Goal: Information Seeking & Learning: Learn about a topic

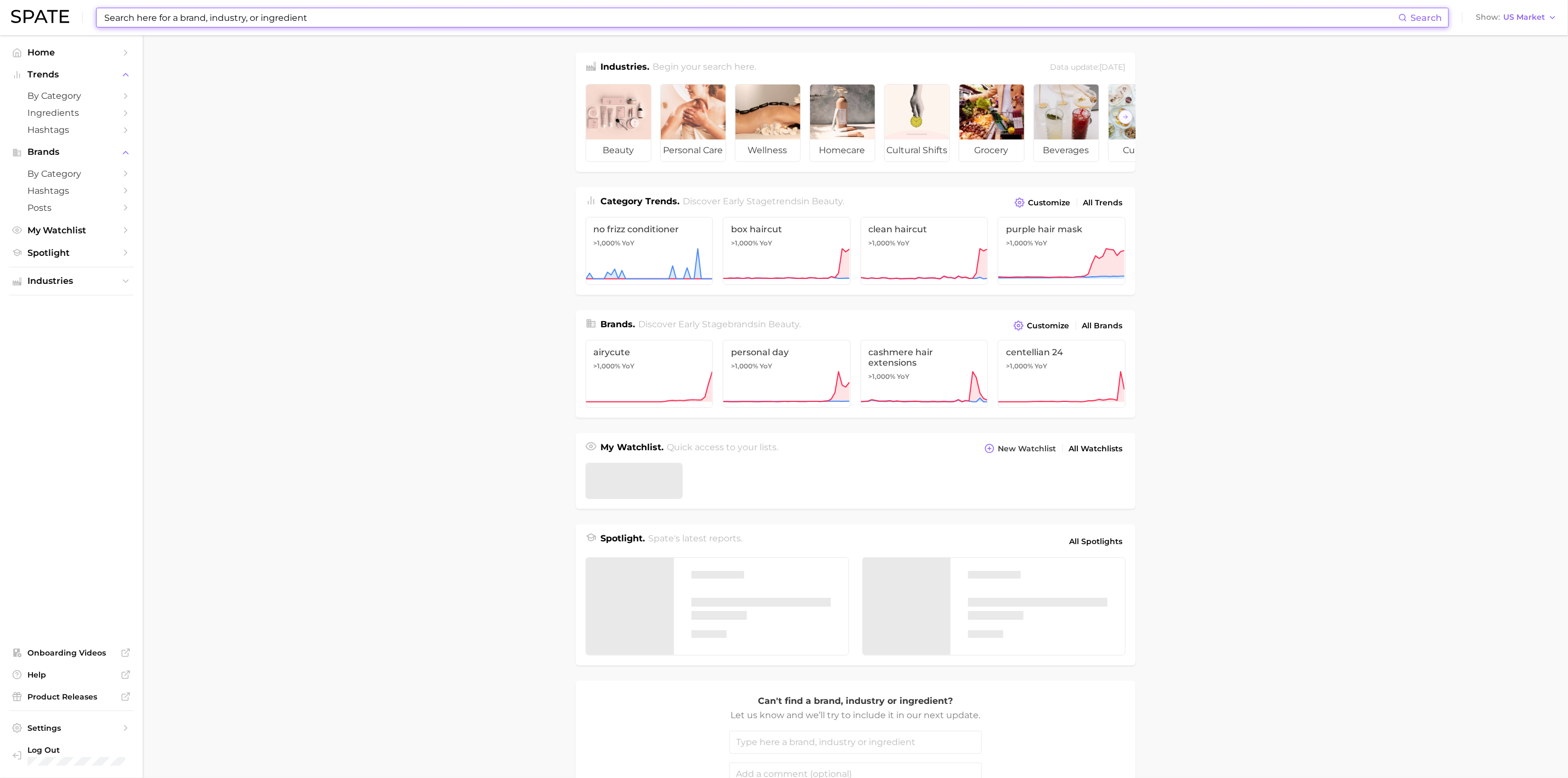
click at [180, 14] on input at bounding box center [751, 17] width 1295 height 19
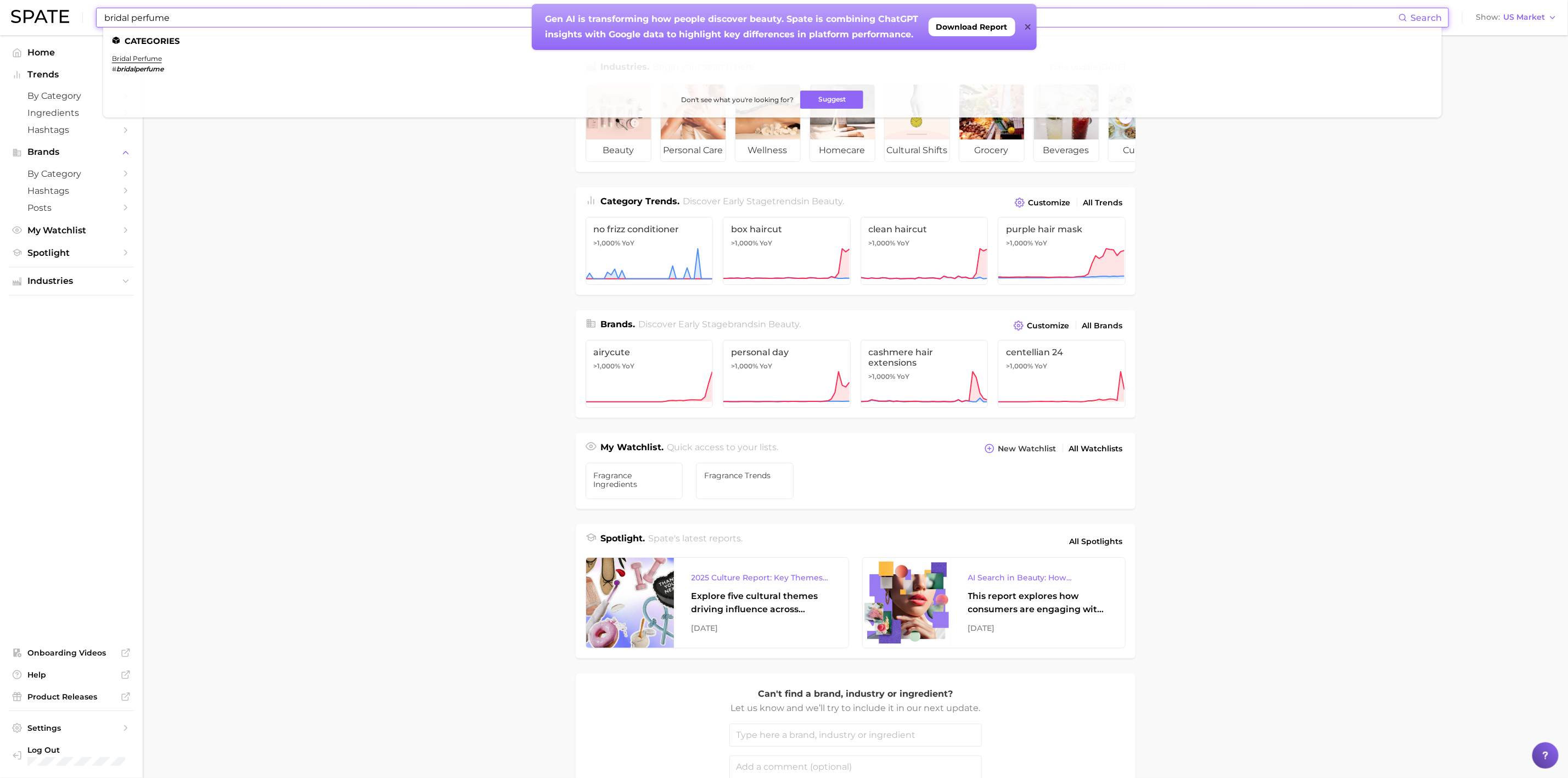
type input "bridal perfume"
click at [130, 53] on ul "Categories bridal perfume # bridalperfume Don't see what you're looking for? Su…" at bounding box center [773, 72] width 1339 height 90
click at [128, 59] on link "bridal perfume" at bounding box center [137, 59] width 50 height 8
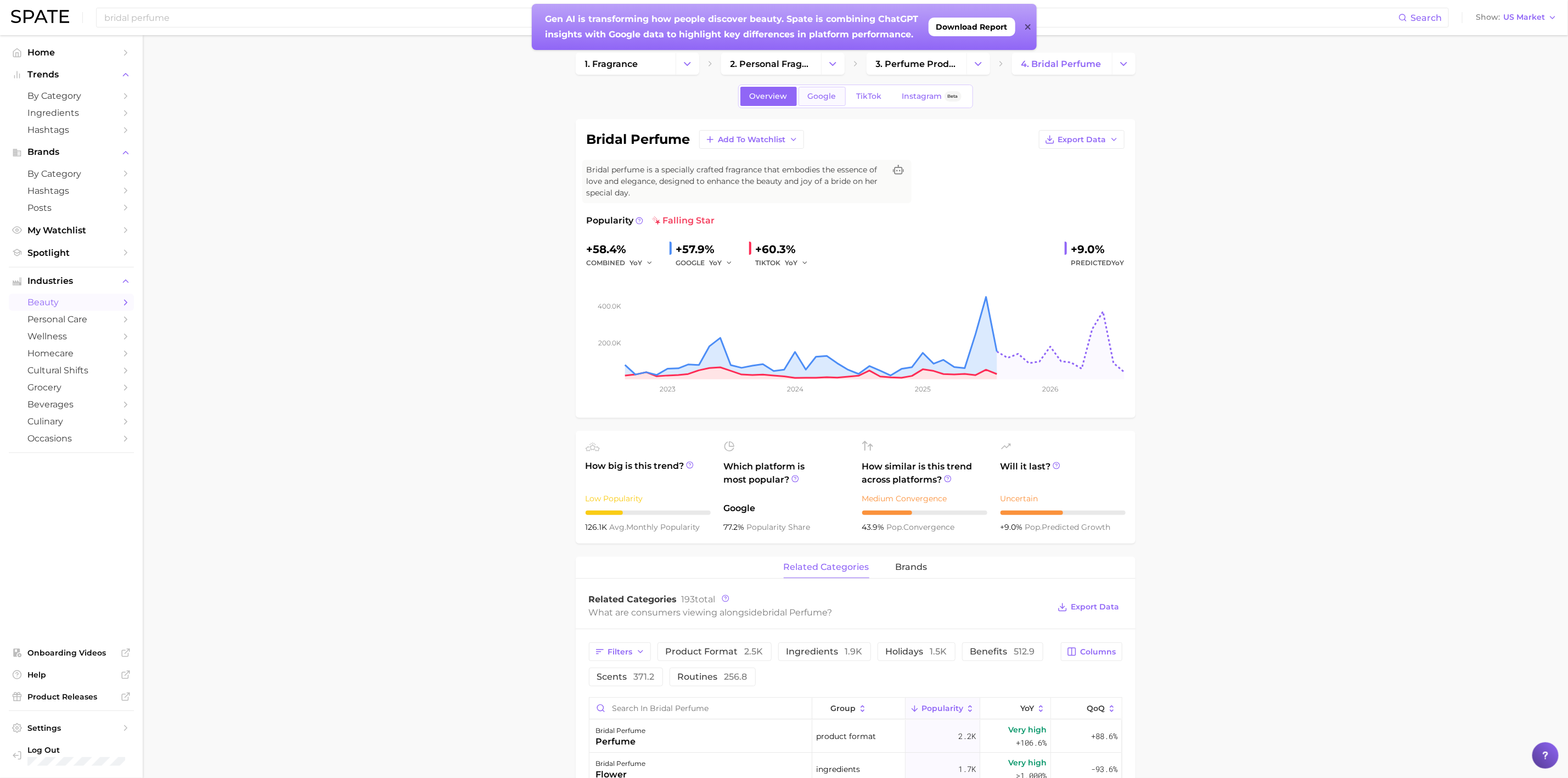
click at [832, 98] on span "Google" at bounding box center [823, 96] width 29 height 9
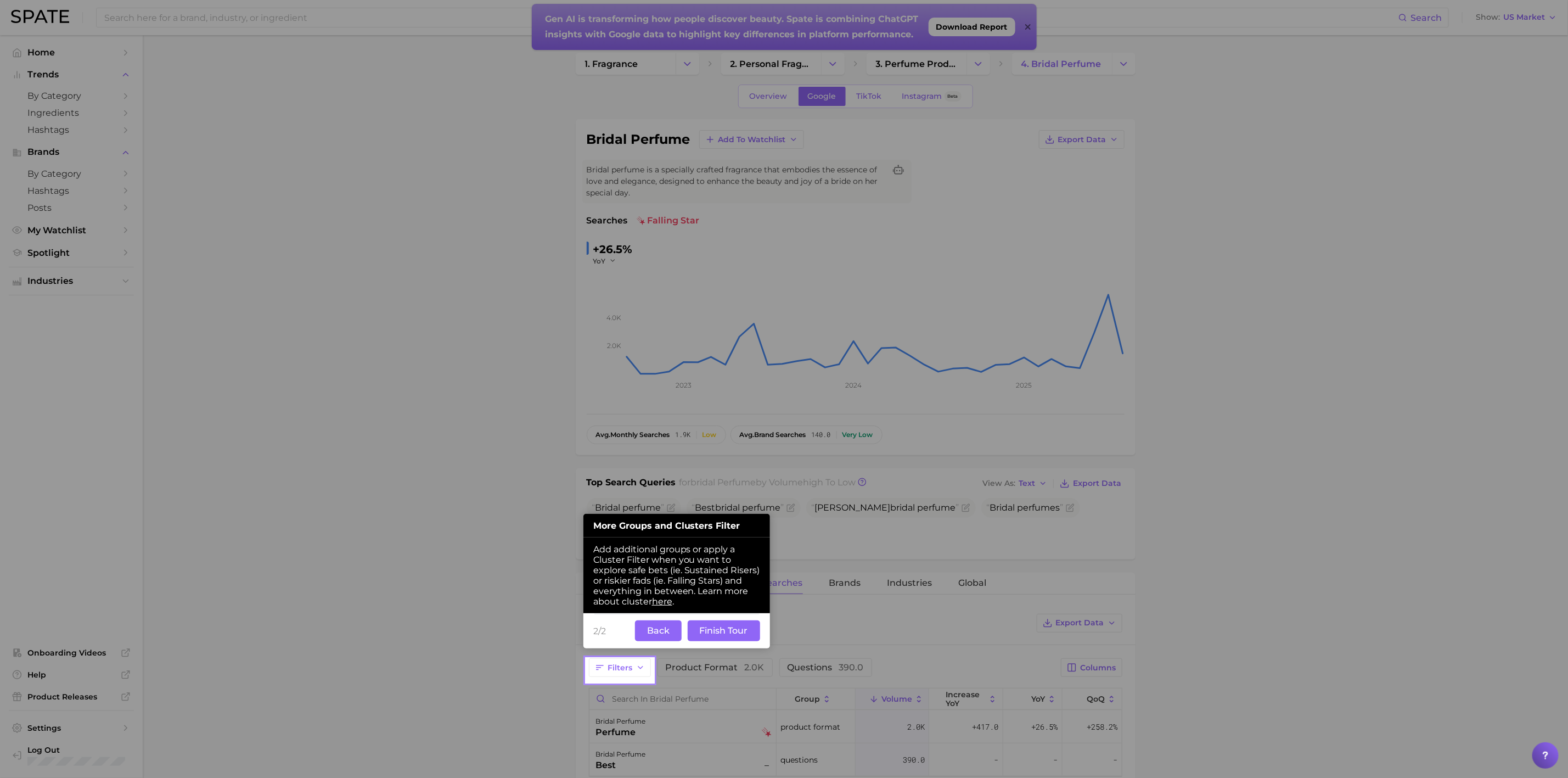
click at [701, 631] on button "Finish Tour" at bounding box center [723, 630] width 72 height 21
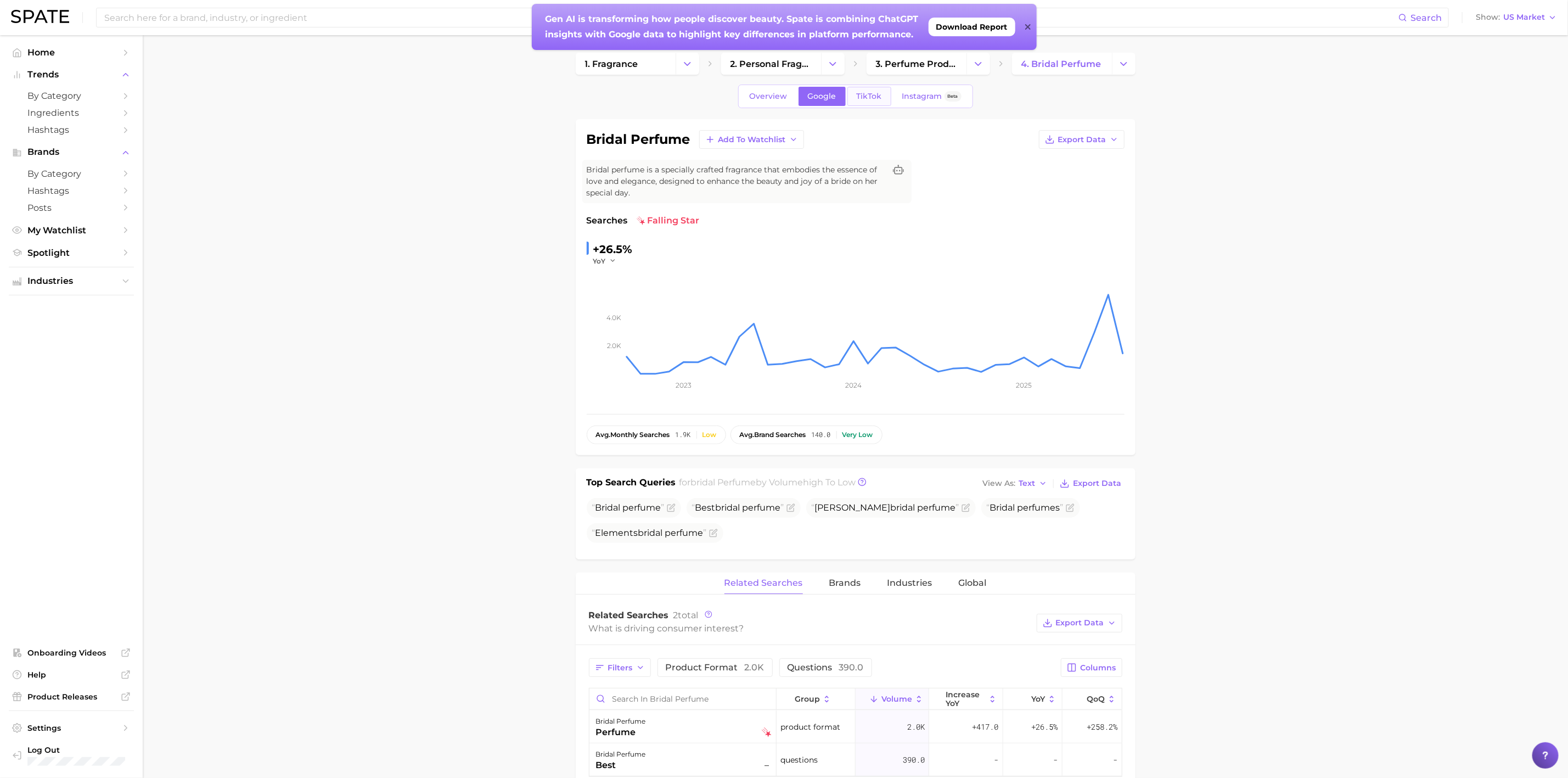
click at [861, 96] on span "TikTok" at bounding box center [869, 96] width 25 height 9
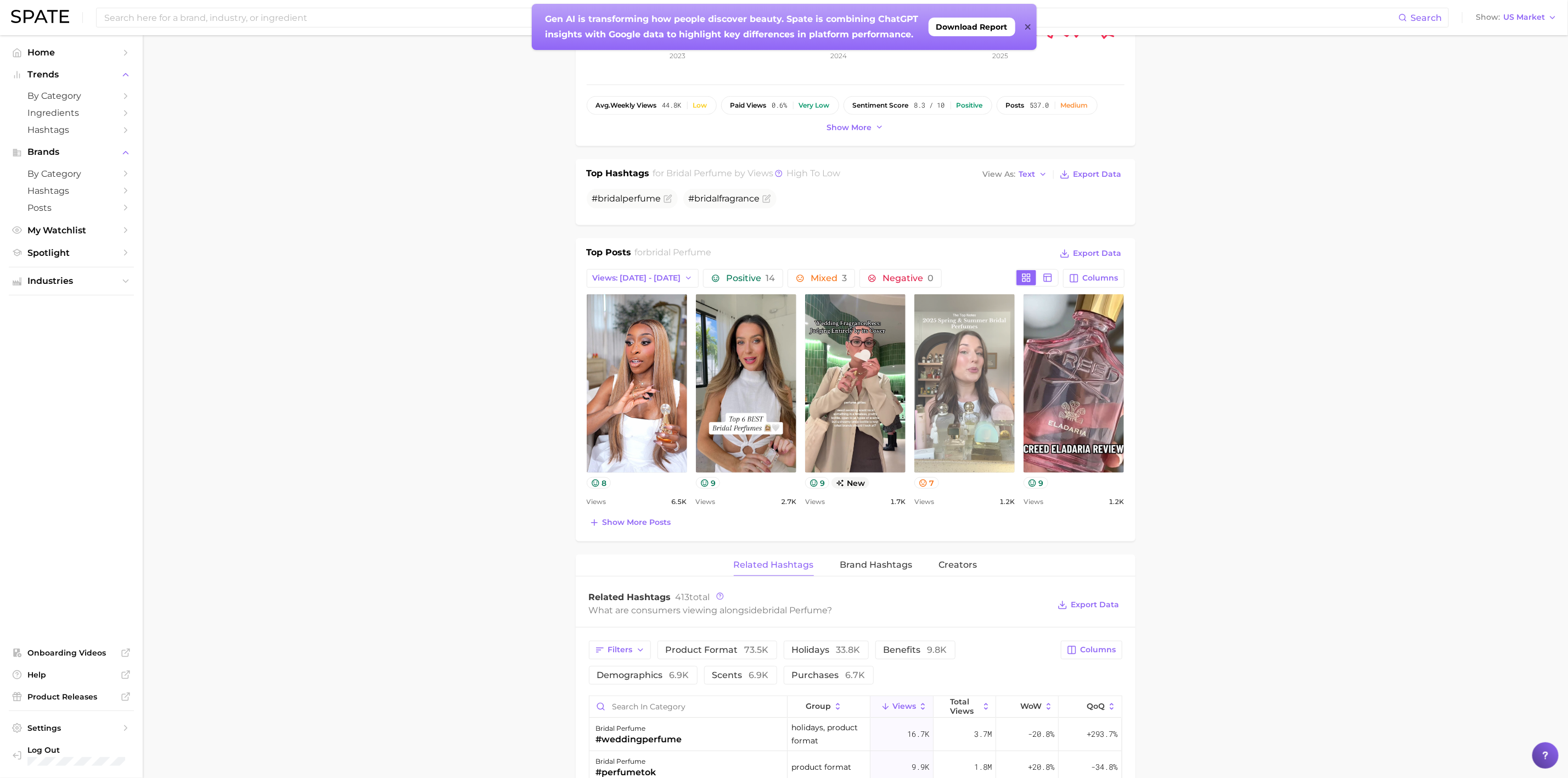
scroll to position [494, 0]
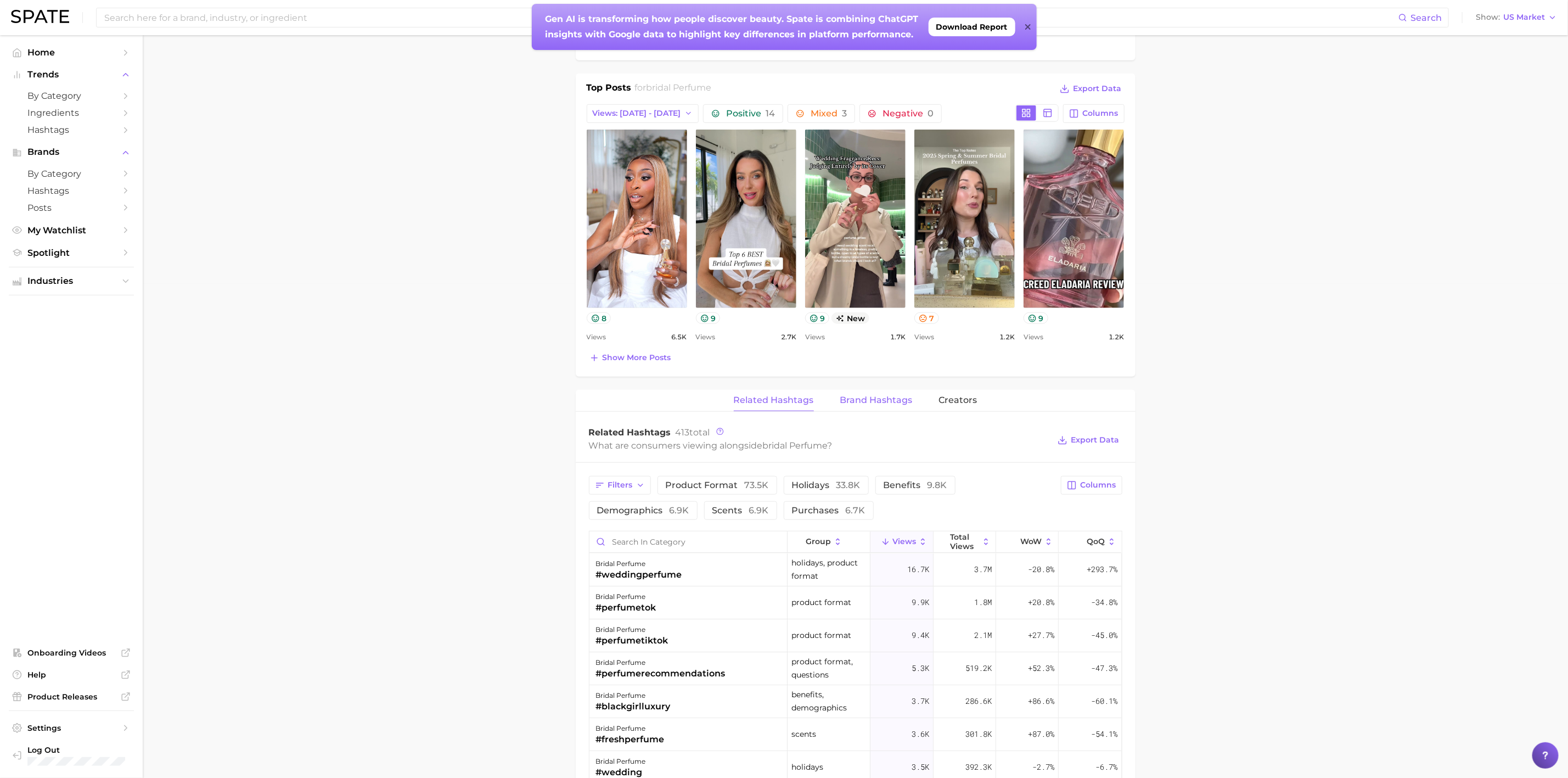
click at [868, 405] on span "Brand Hashtags" at bounding box center [876, 400] width 72 height 10
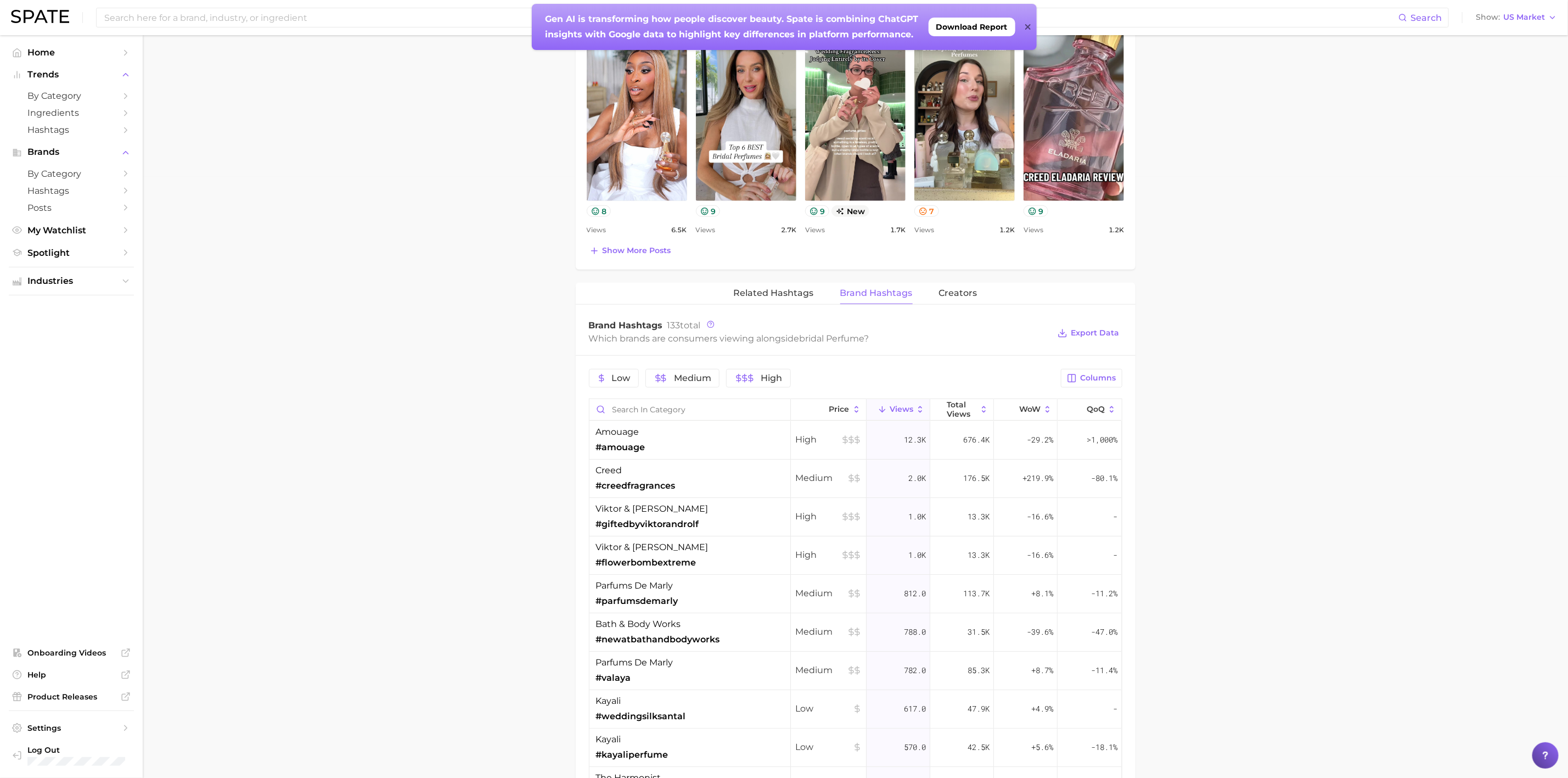
scroll to position [659, 0]
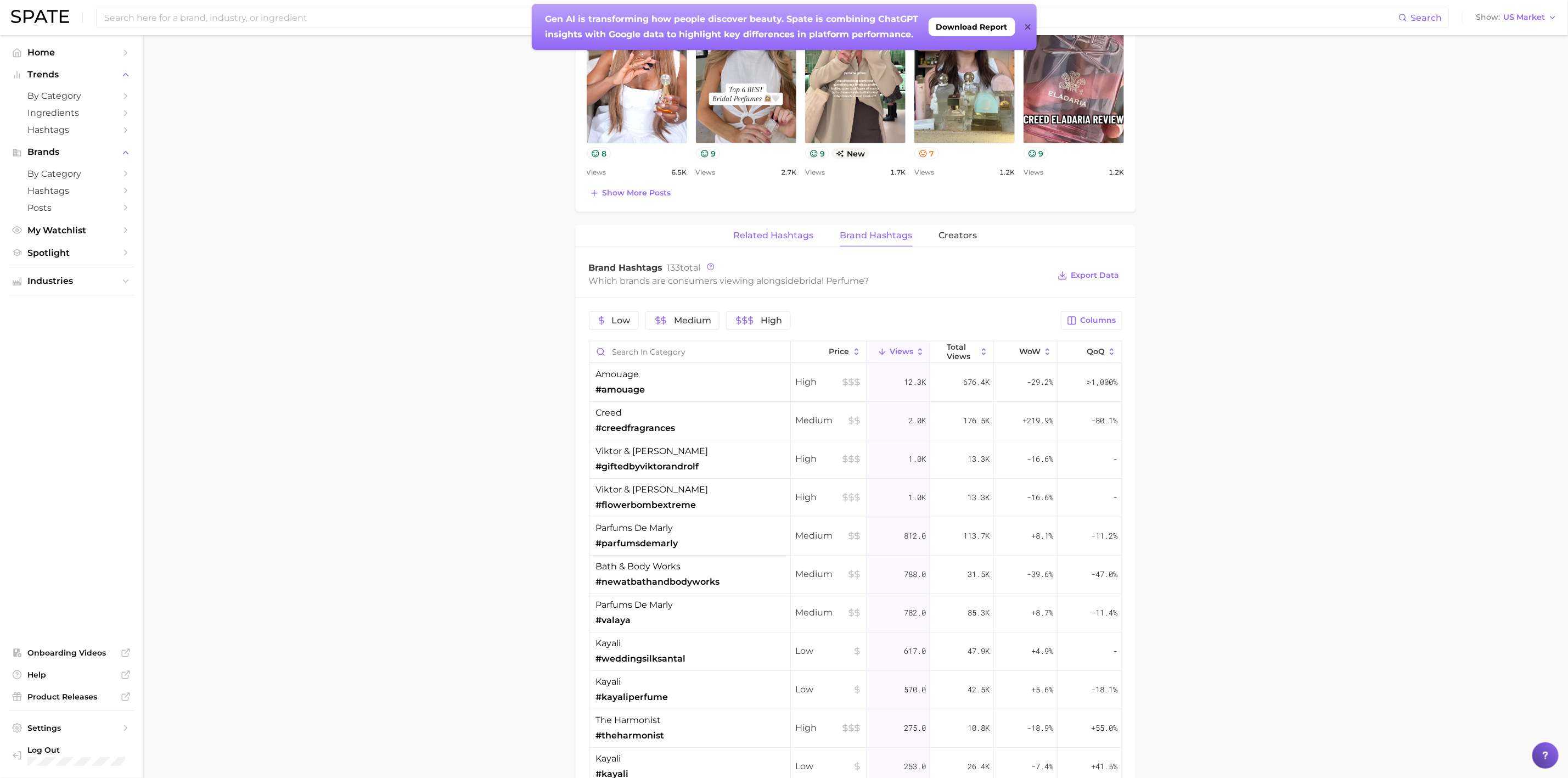
click at [760, 238] on span "Related Hashtags" at bounding box center [773, 235] width 80 height 10
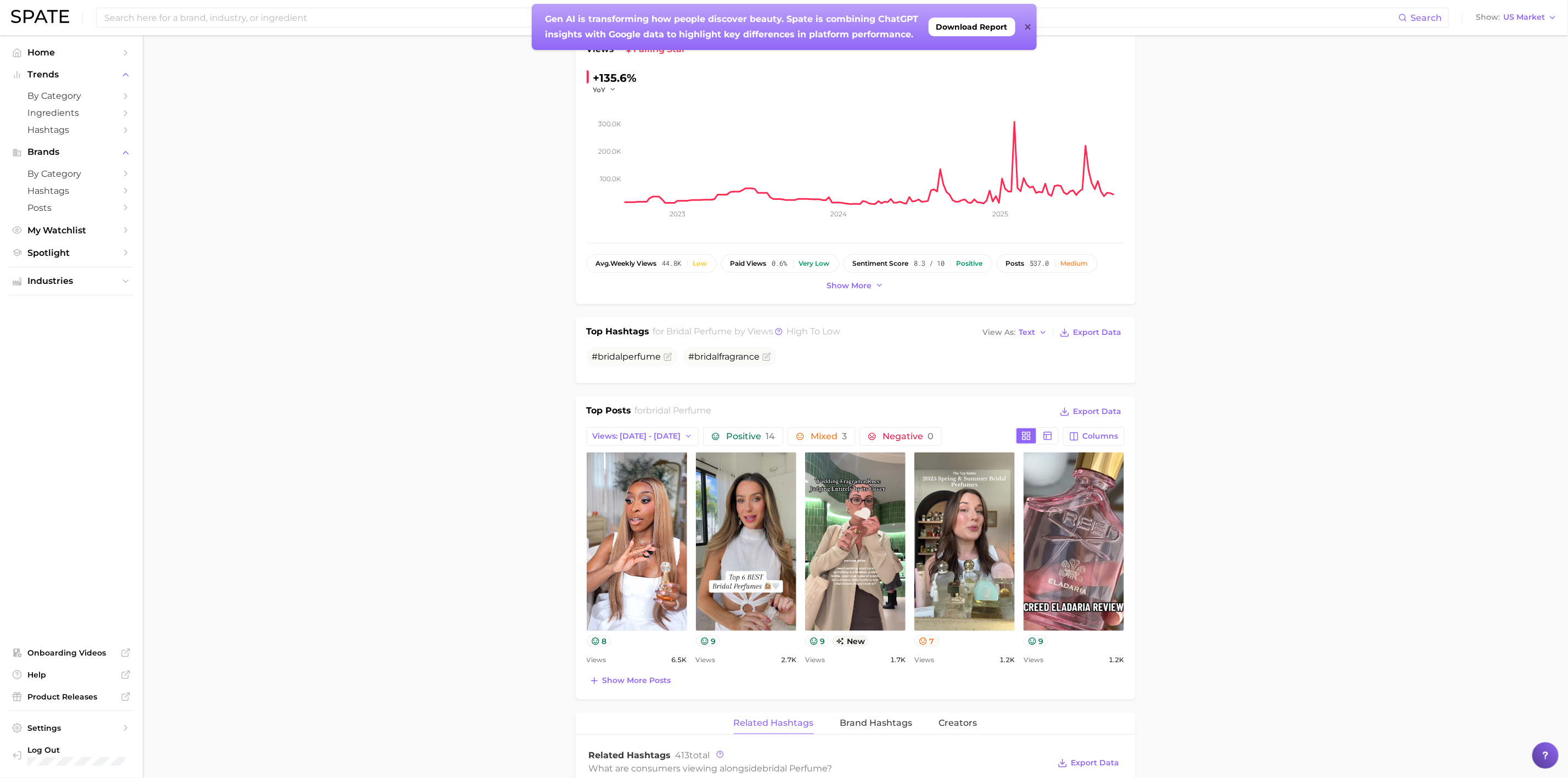
scroll to position [336, 0]
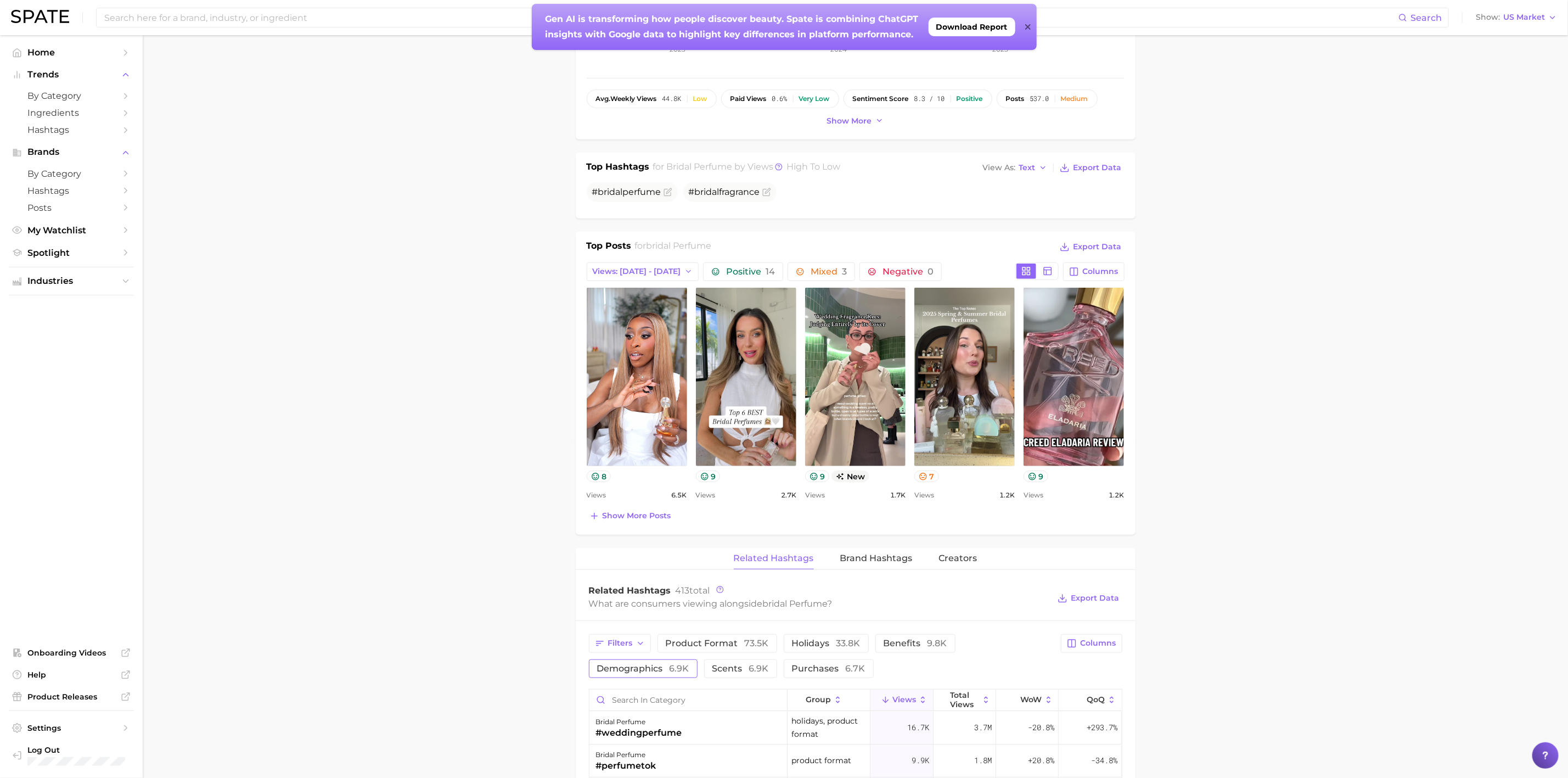
click at [647, 671] on span "demographics 6.9k" at bounding box center [643, 669] width 92 height 9
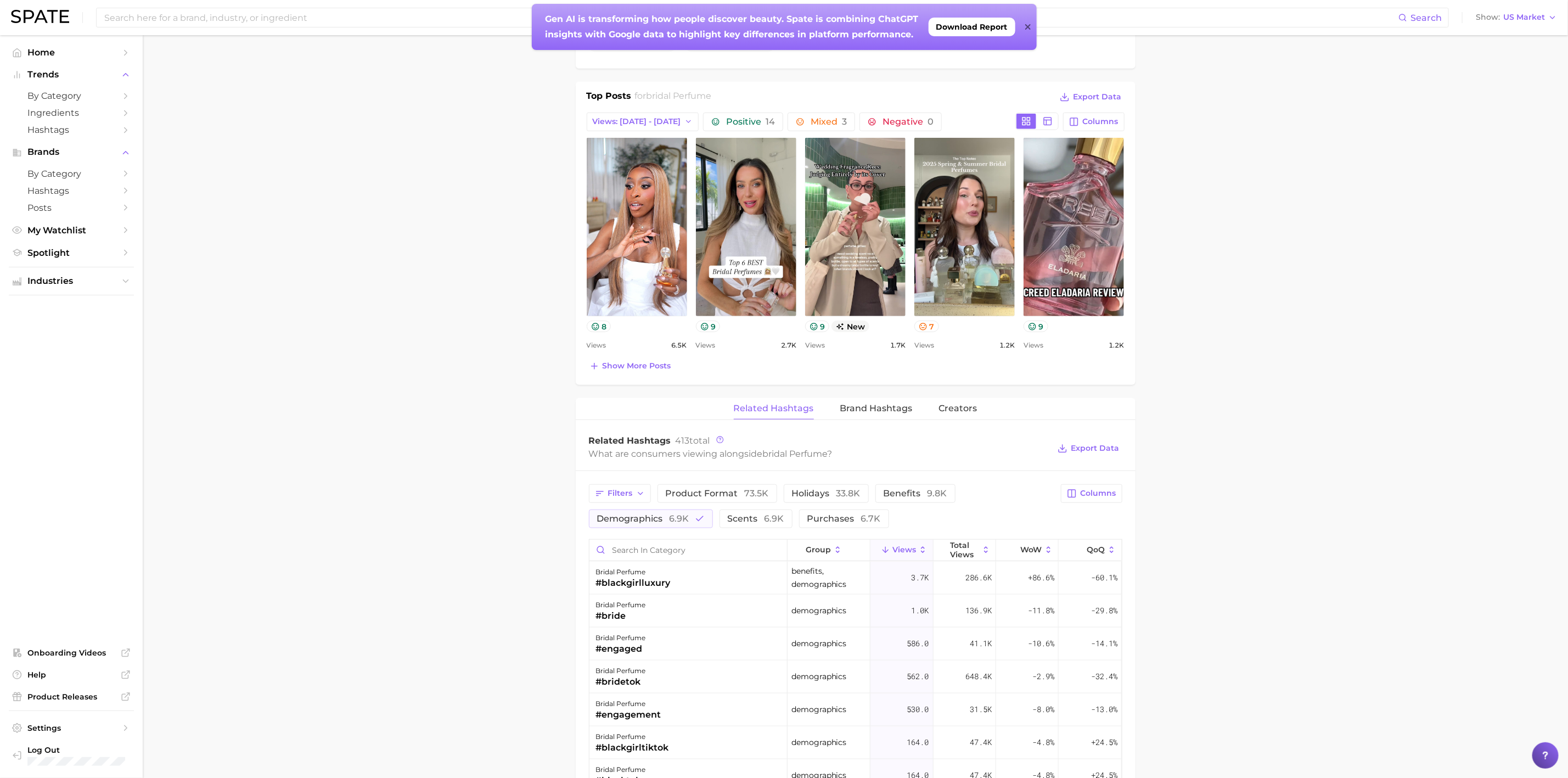
scroll to position [501, 0]
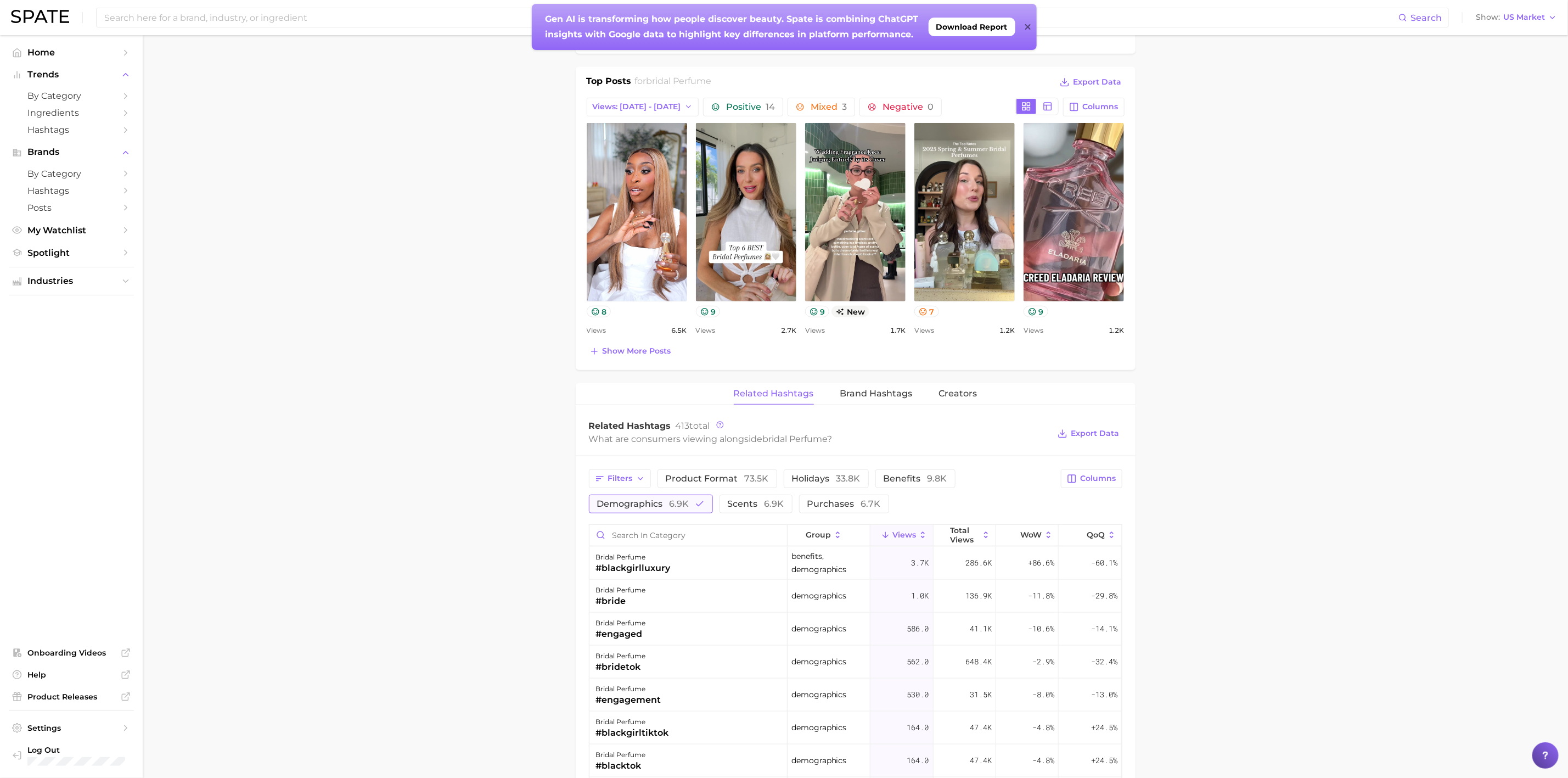
drag, startPoint x: 662, startPoint y: 502, endPoint x: 665, endPoint y: 516, distance: 14.3
click at [665, 514] on button "demographics 6.9k" at bounding box center [650, 504] width 124 height 19
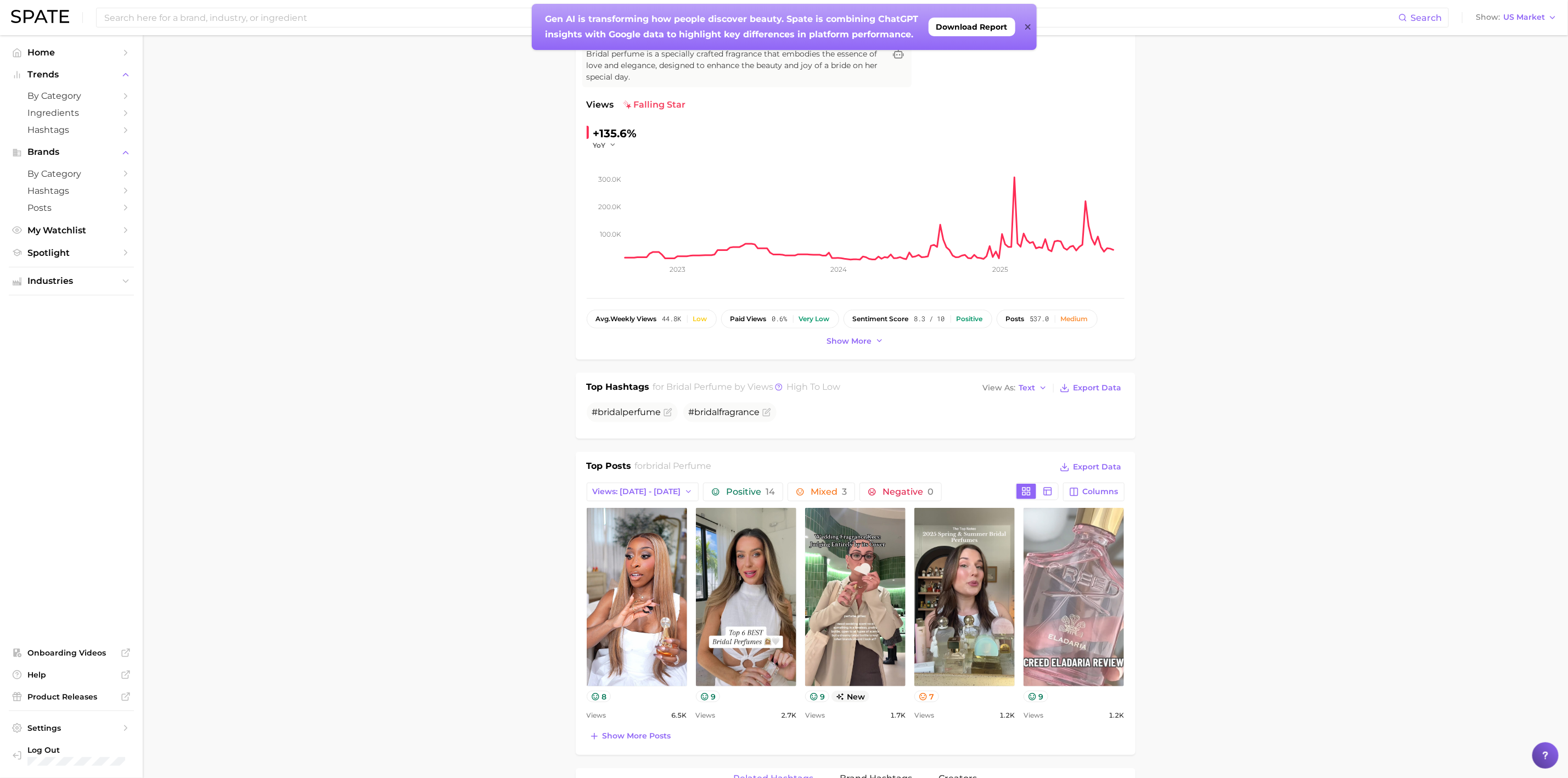
scroll to position [0, 0]
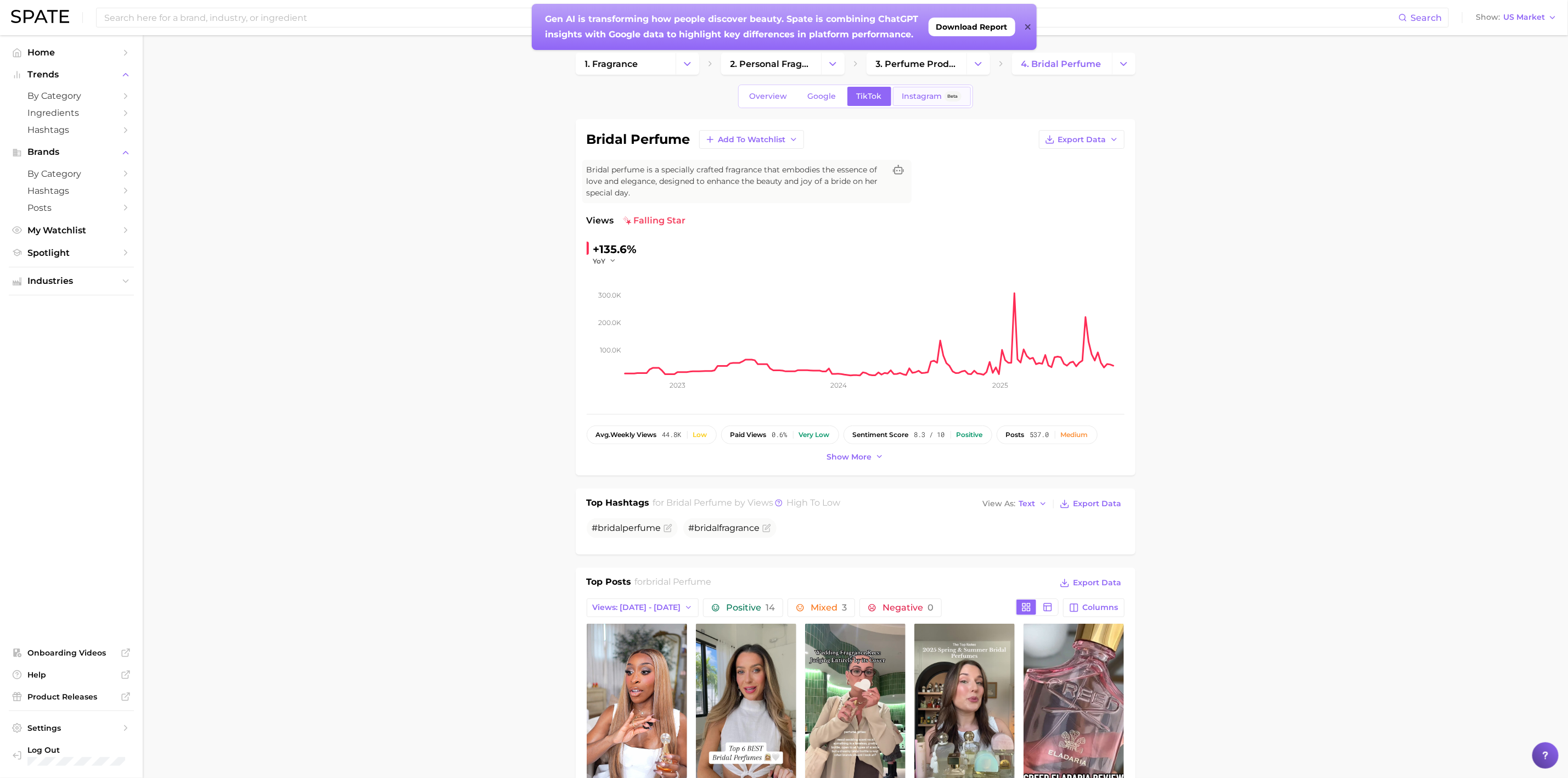
click at [942, 102] on link "Instagram Beta" at bounding box center [932, 96] width 78 height 19
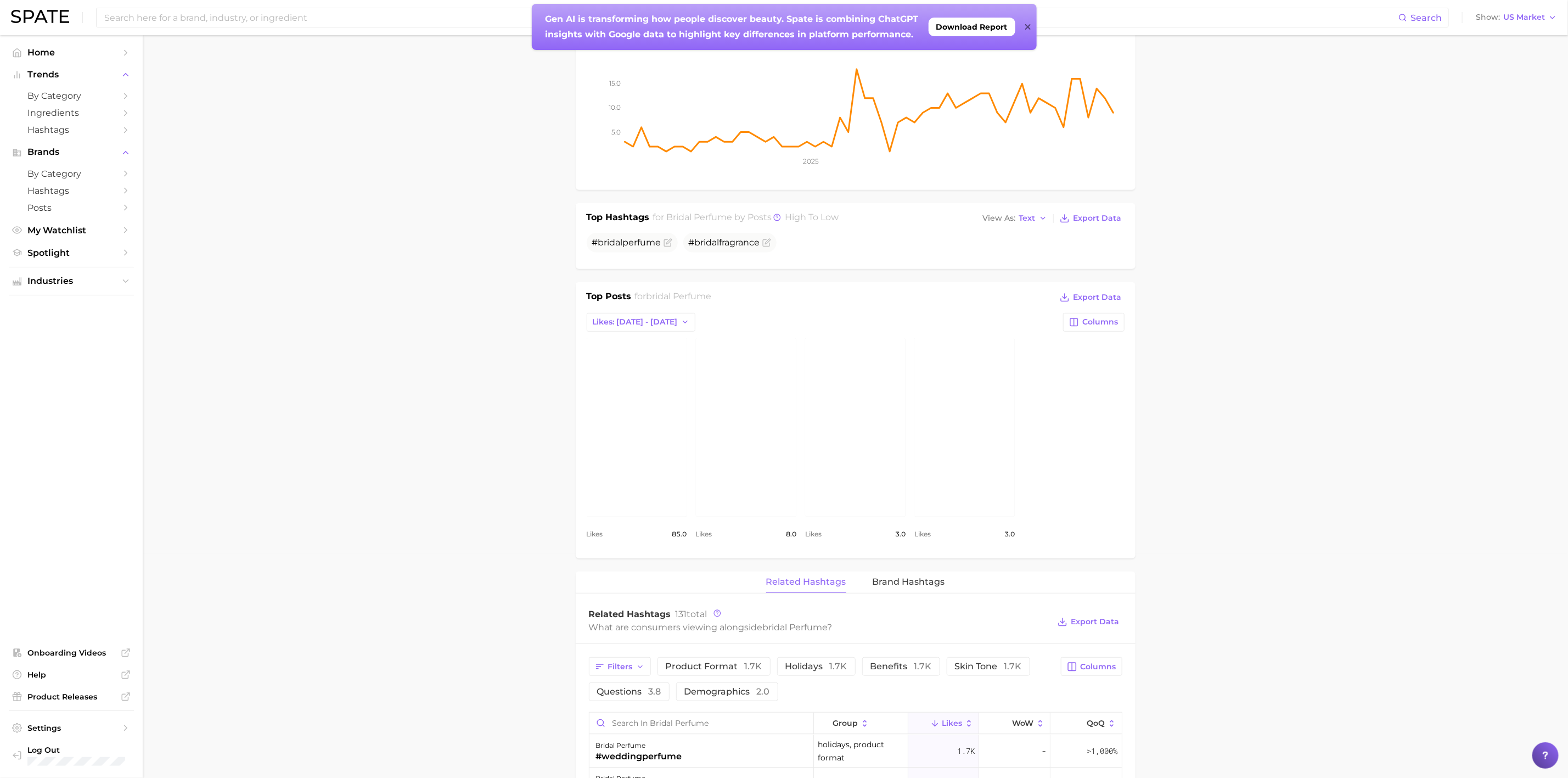
scroll to position [247, 0]
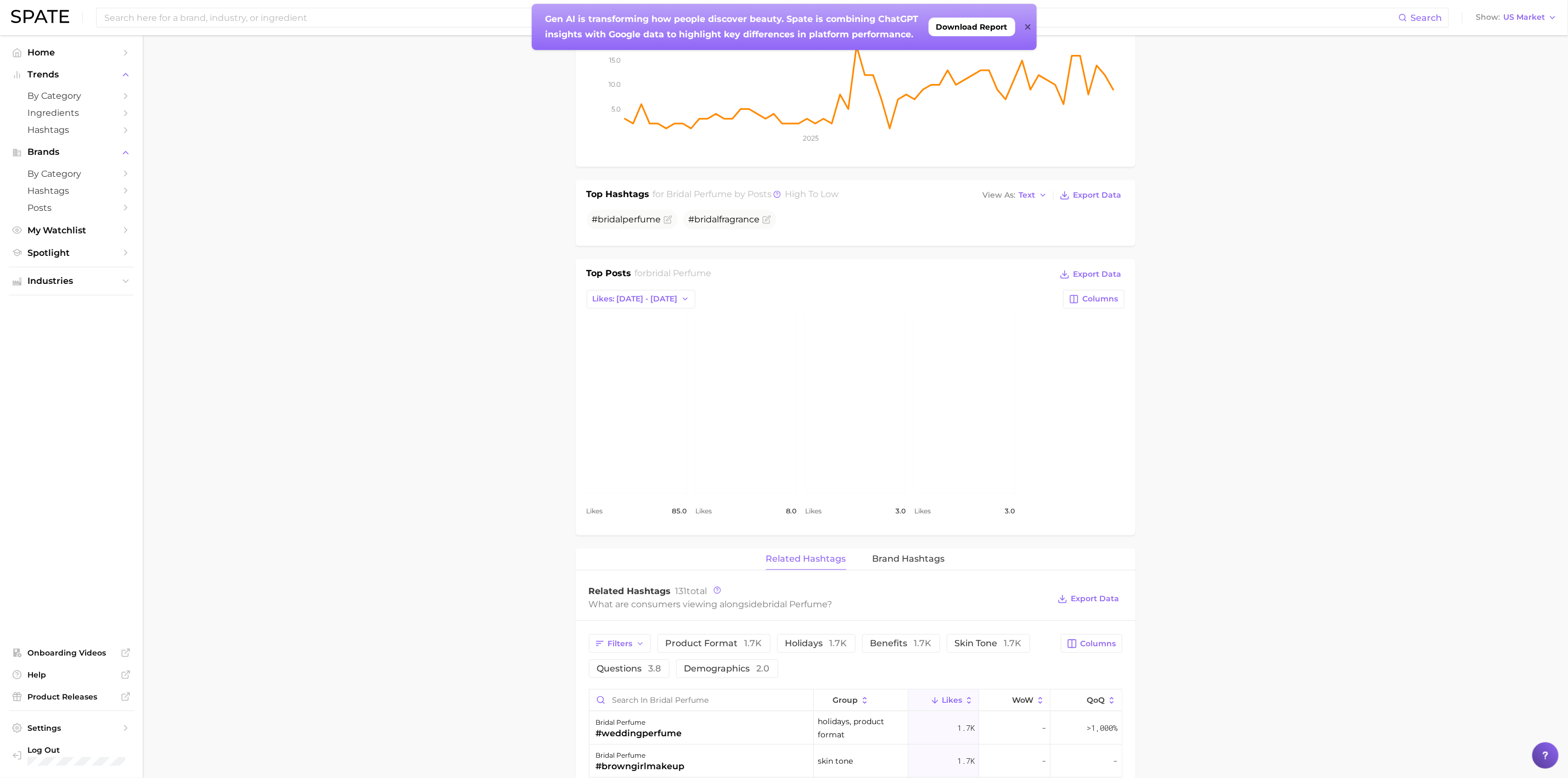
click at [975, 386] on link "view post on Instagram" at bounding box center [965, 404] width 100 height 179
click at [776, 400] on link "view post on Instagram" at bounding box center [746, 404] width 100 height 179
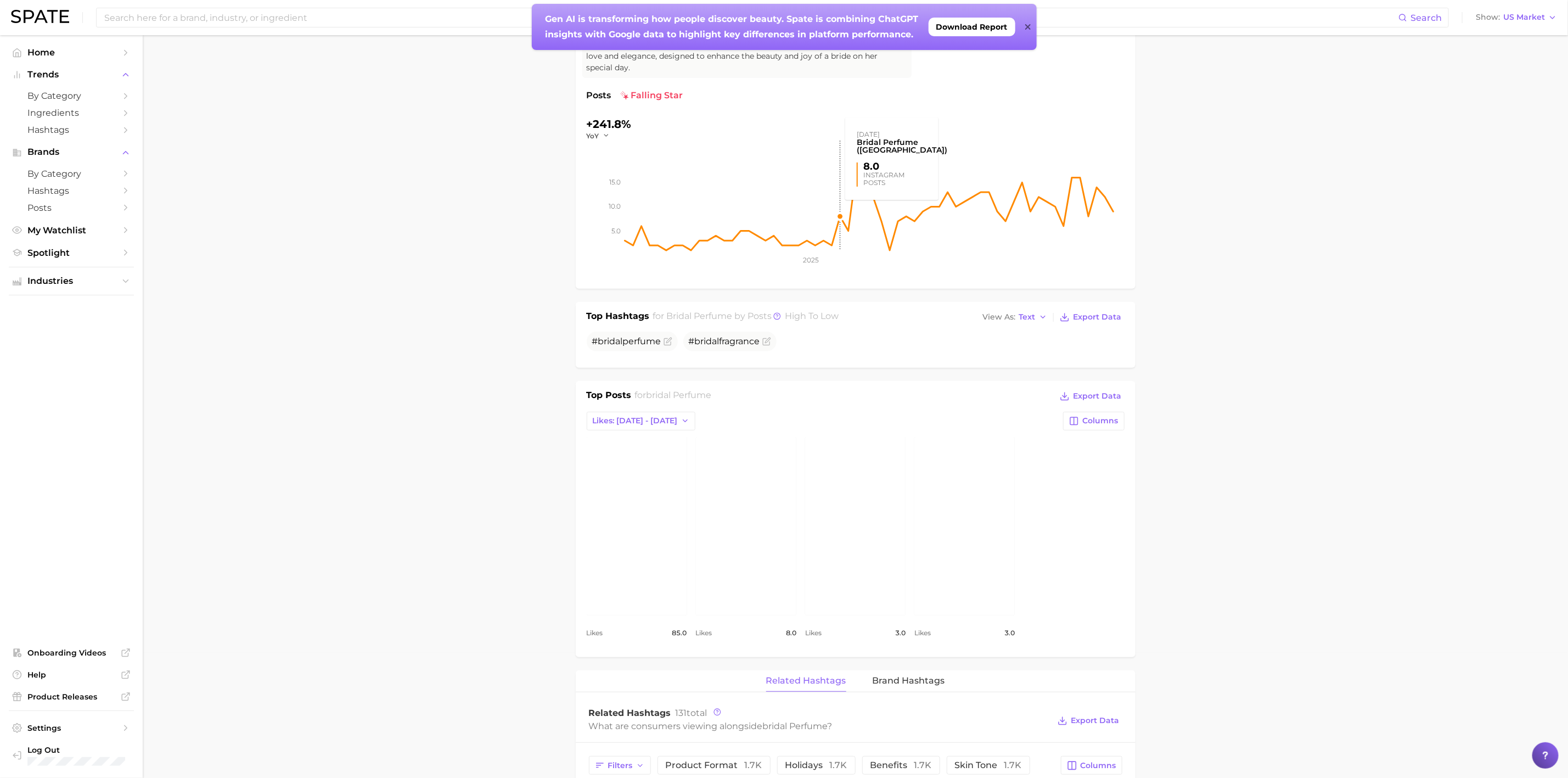
scroll to position [0, 0]
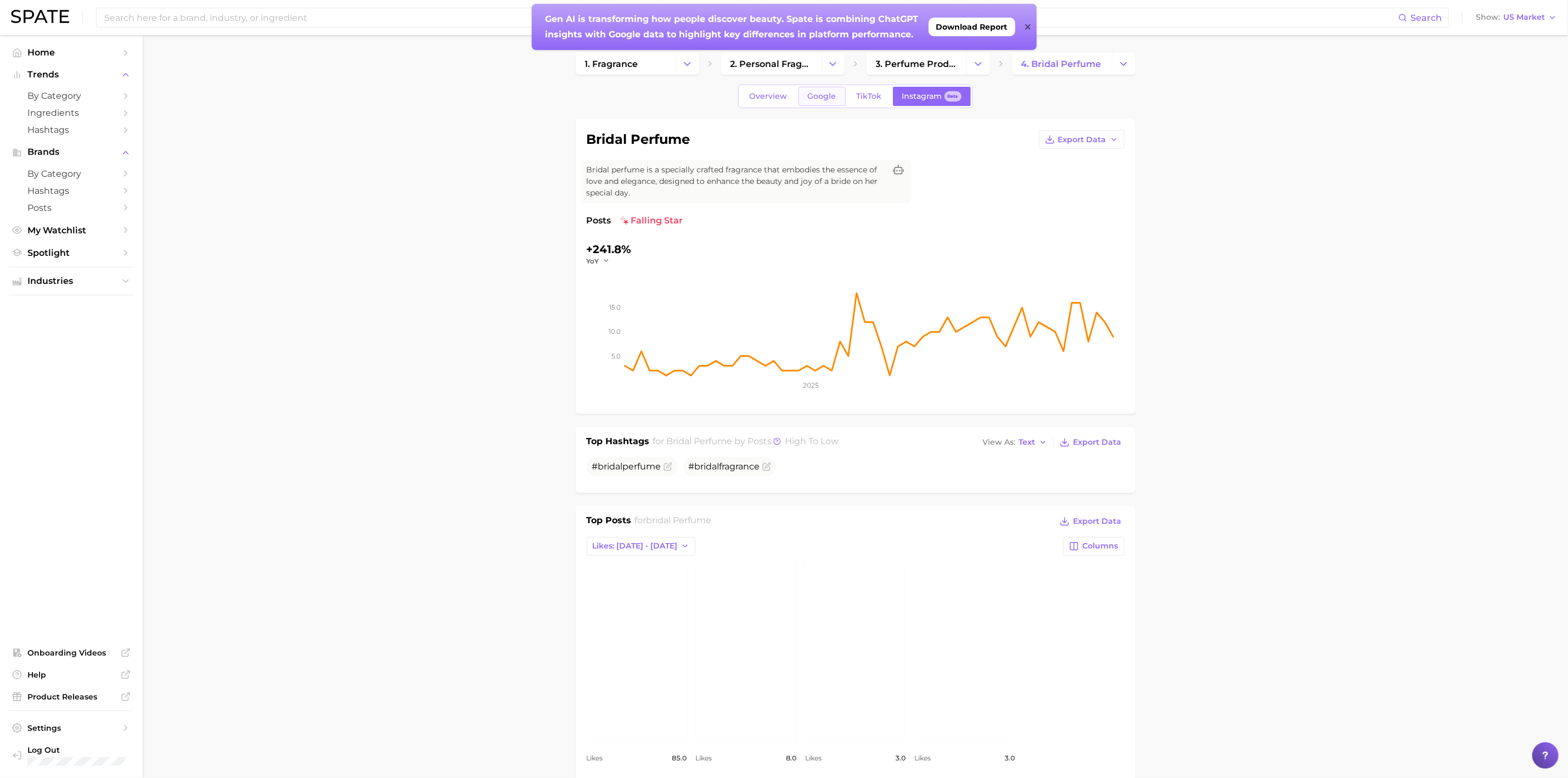
click at [809, 98] on span "Google" at bounding box center [823, 96] width 29 height 9
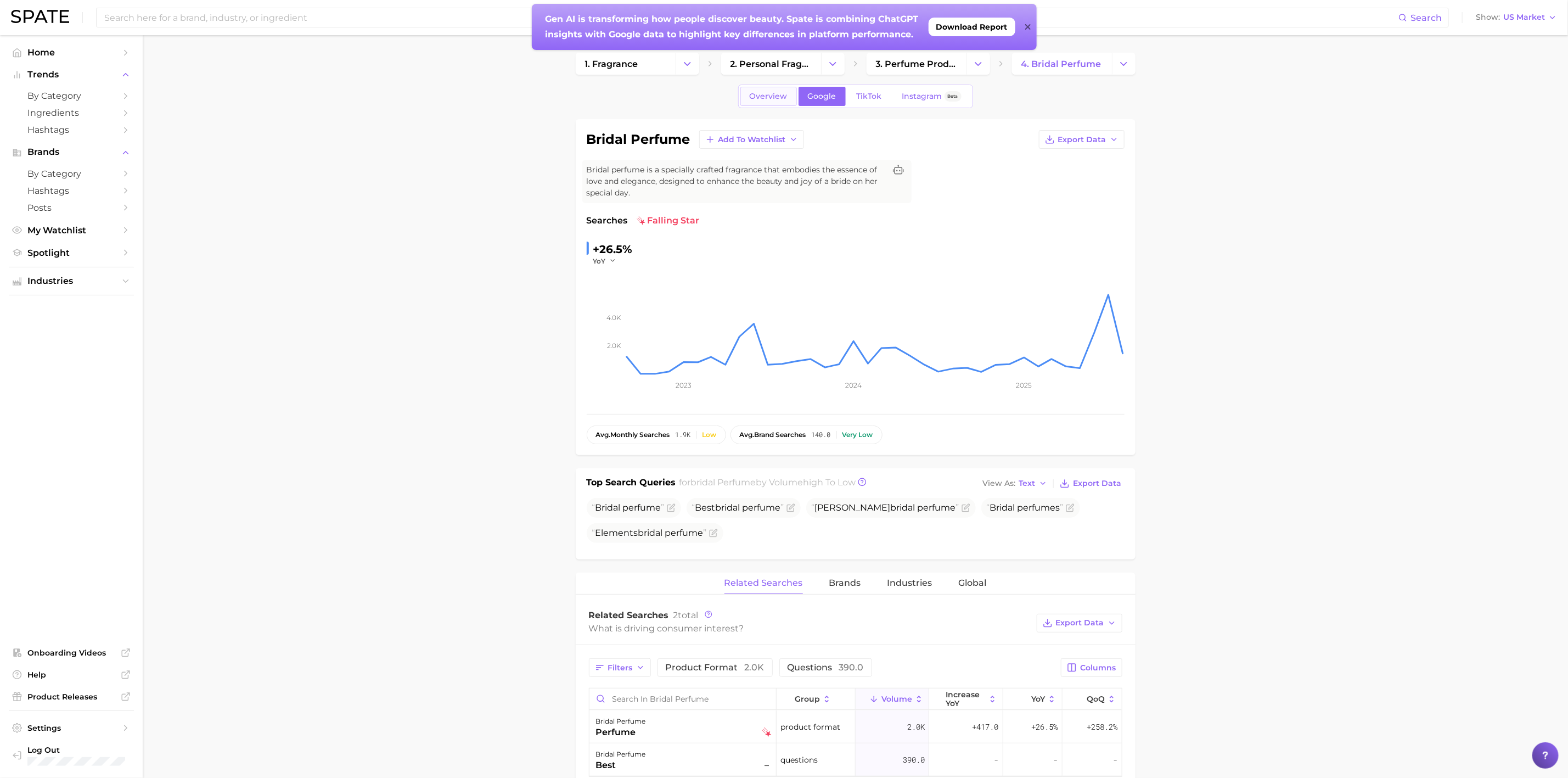
click at [776, 96] on span "Overview" at bounding box center [769, 96] width 38 height 9
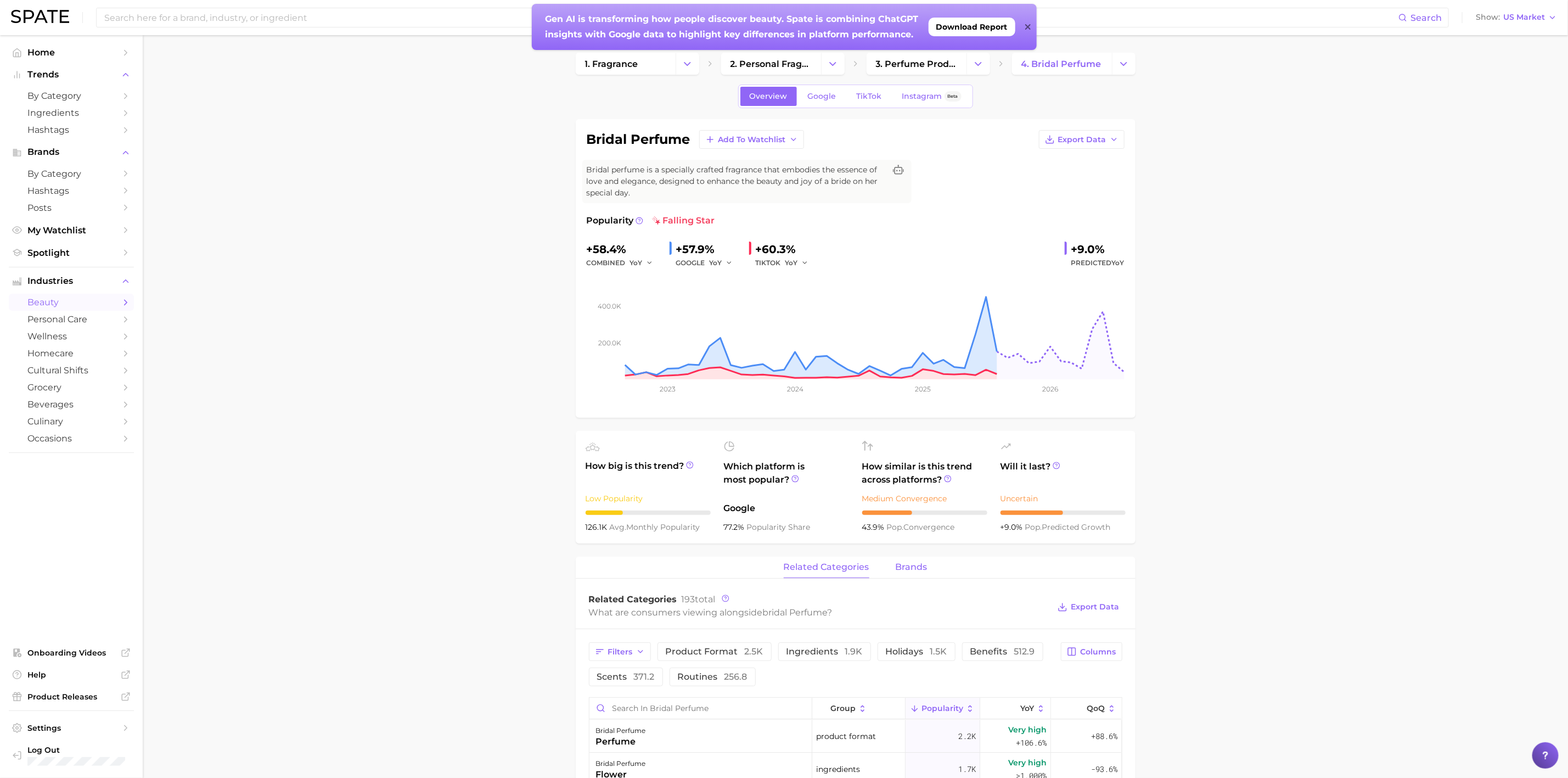
click at [911, 565] on span "brands" at bounding box center [912, 567] width 32 height 10
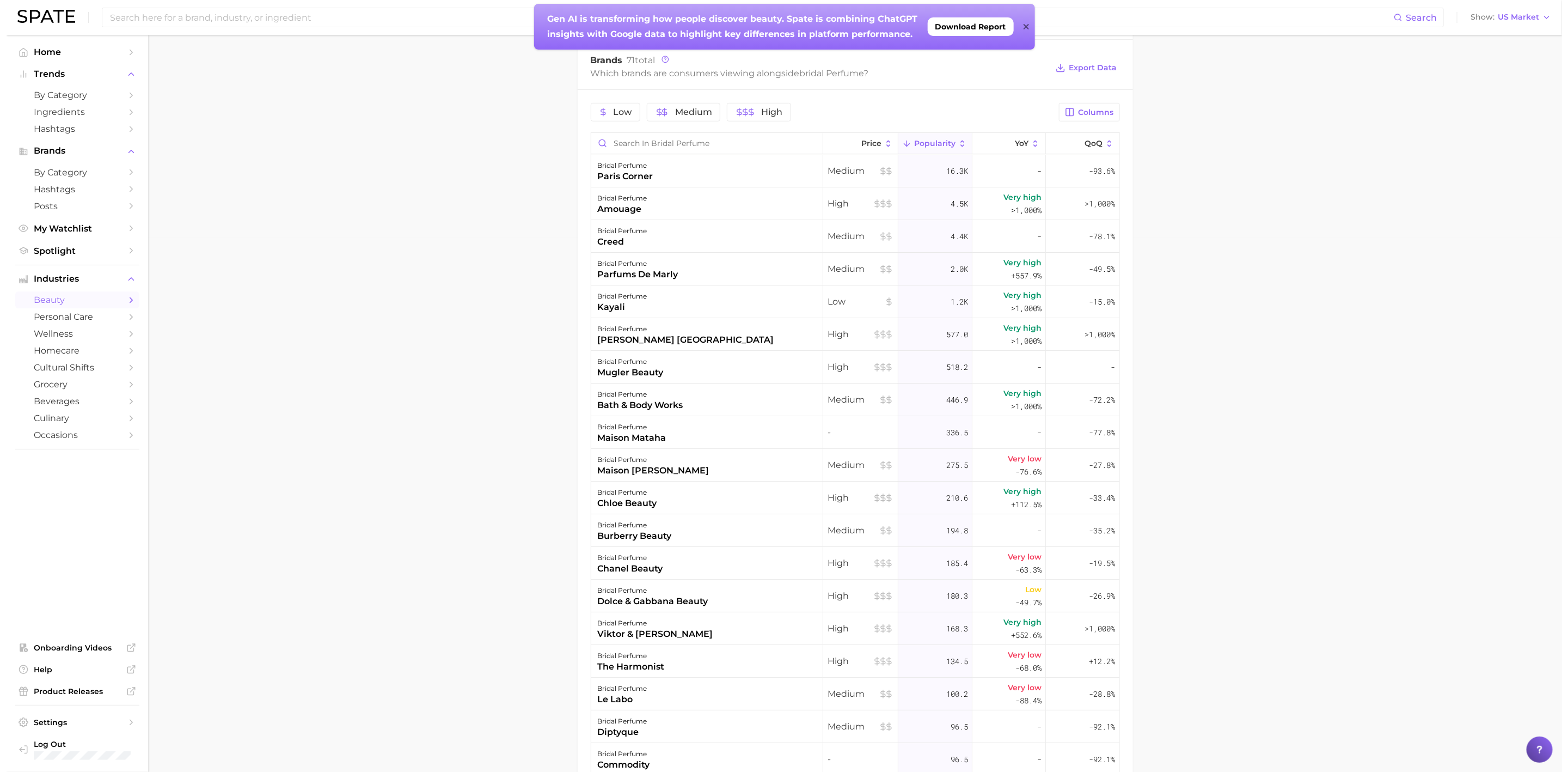
scroll to position [536, 0]
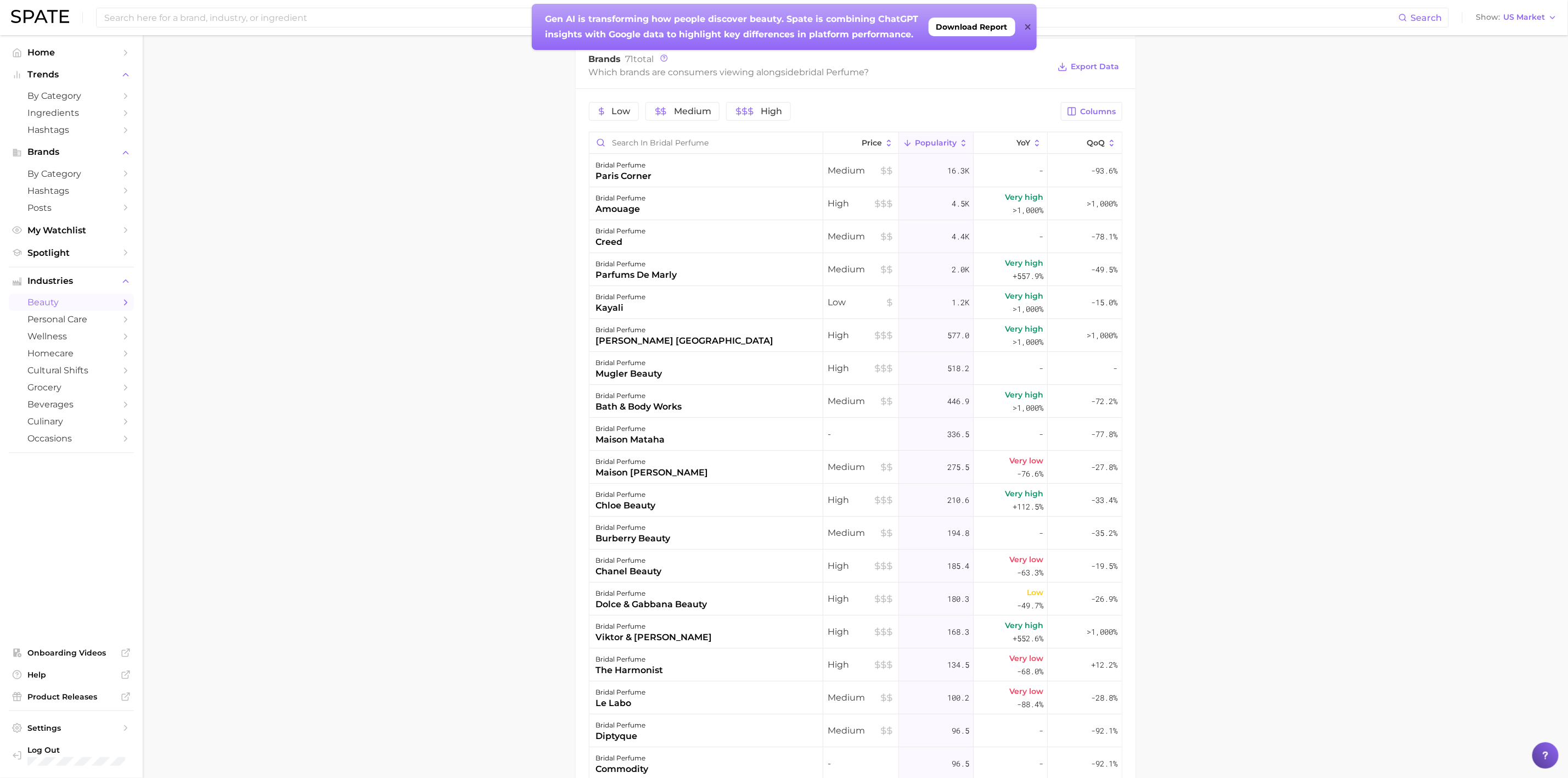
click at [1517, 372] on main "1. fragrance 2. personal fragrance 3. perfume products 4. bridal perfume Overvi…" at bounding box center [855, 236] width 1425 height 1483
click at [612, 562] on div "bridal perfume" at bounding box center [629, 560] width 66 height 13
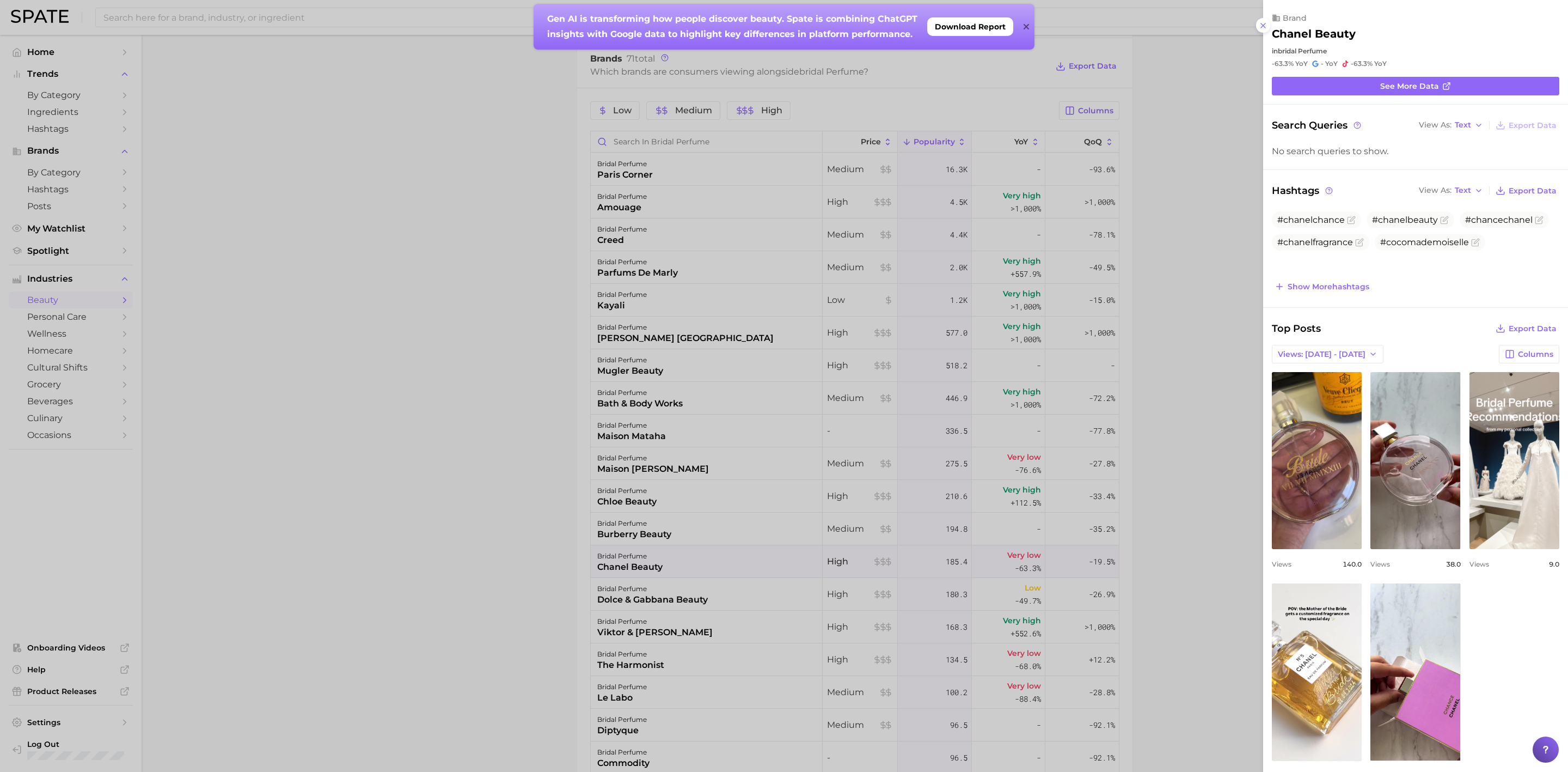
scroll to position [0, 0]
drag, startPoint x: 533, startPoint y: 217, endPoint x: 568, endPoint y: 216, distance: 35.0
click at [538, 218] on div at bounding box center [784, 386] width 1568 height 772
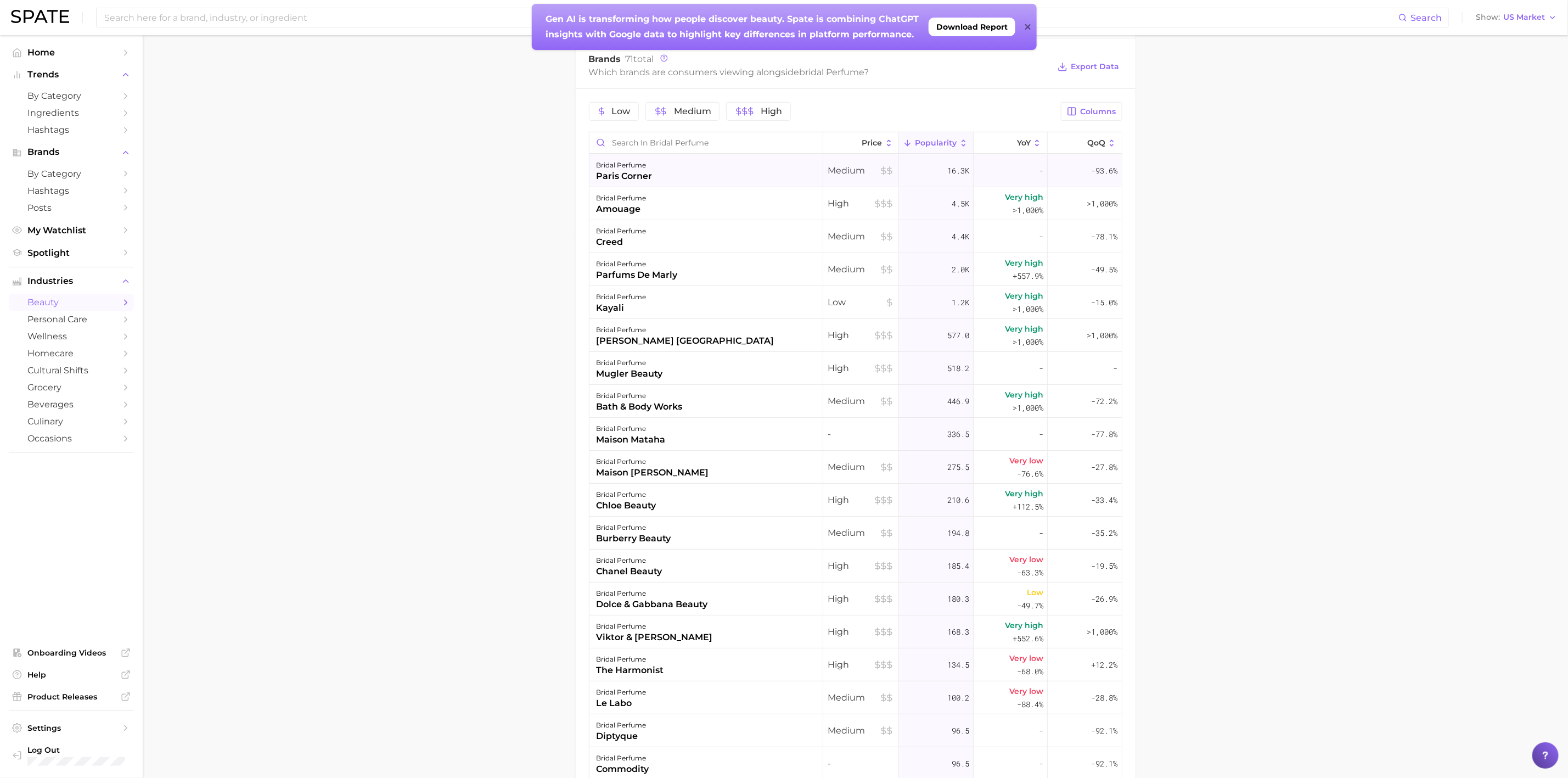
click at [678, 183] on div "bridal perfume paris corner" at bounding box center [707, 170] width 234 height 33
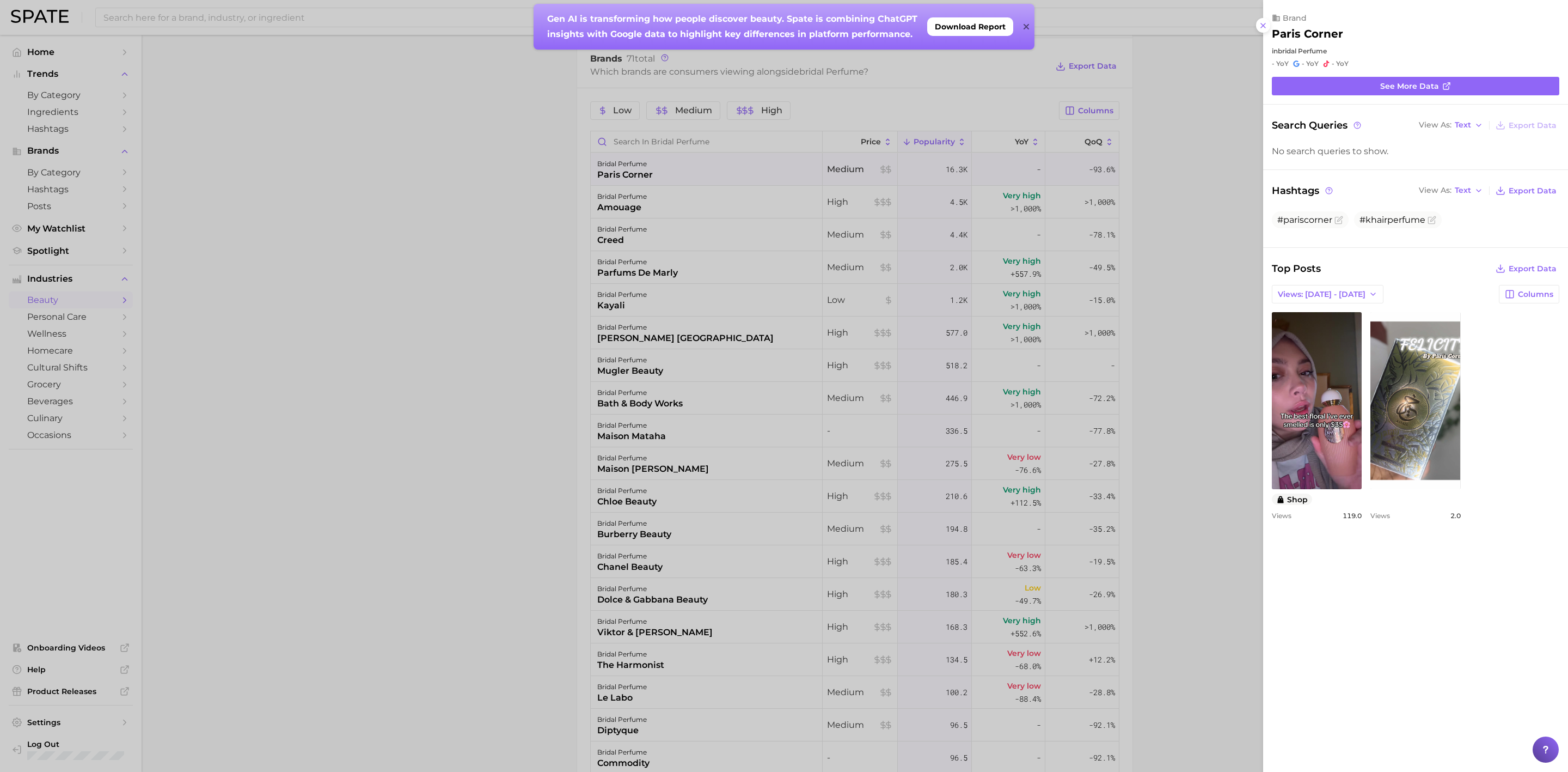
click at [711, 215] on div at bounding box center [784, 386] width 1568 height 772
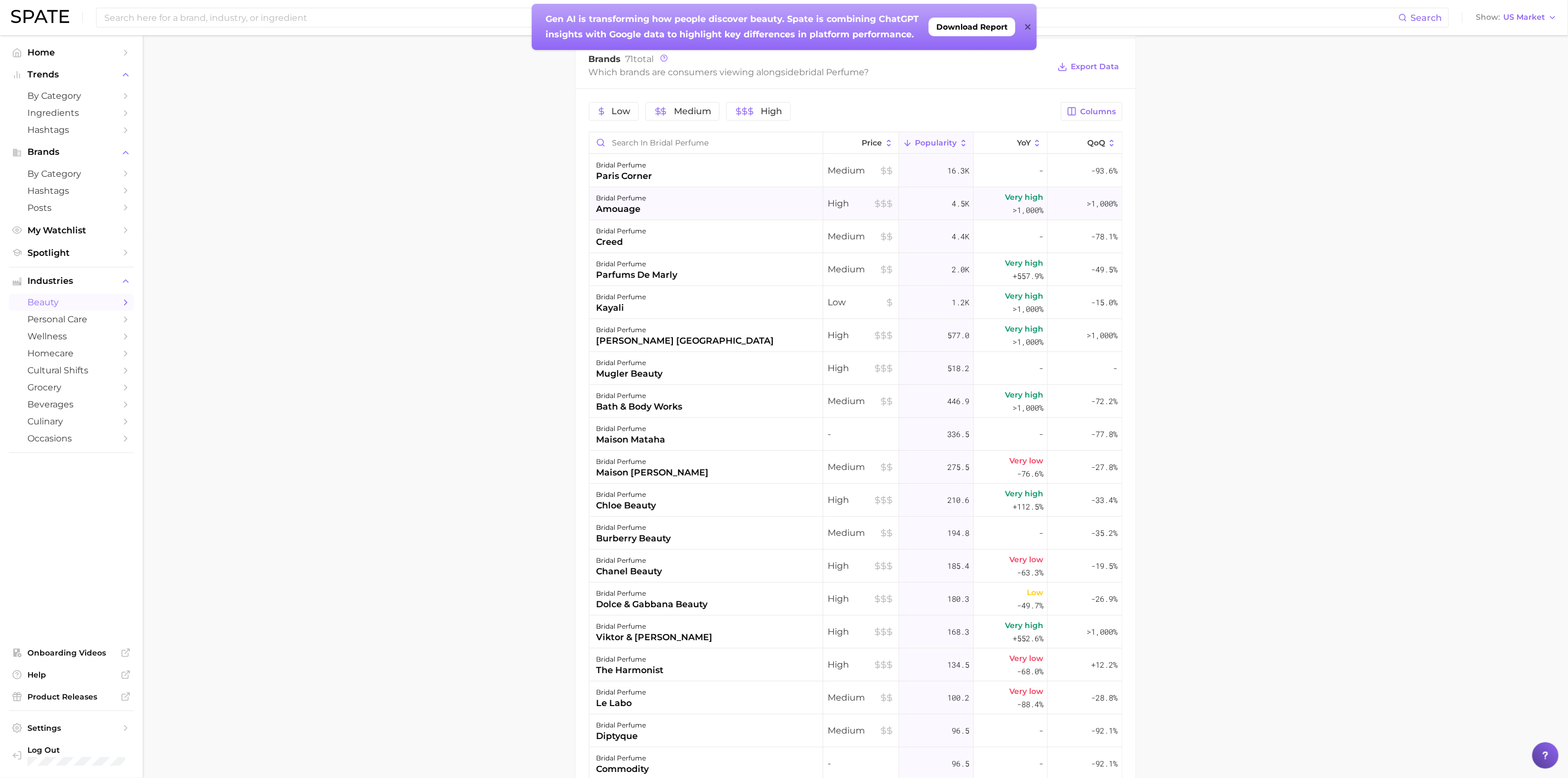
click at [674, 210] on div "bridal perfume amouage" at bounding box center [707, 203] width 234 height 33
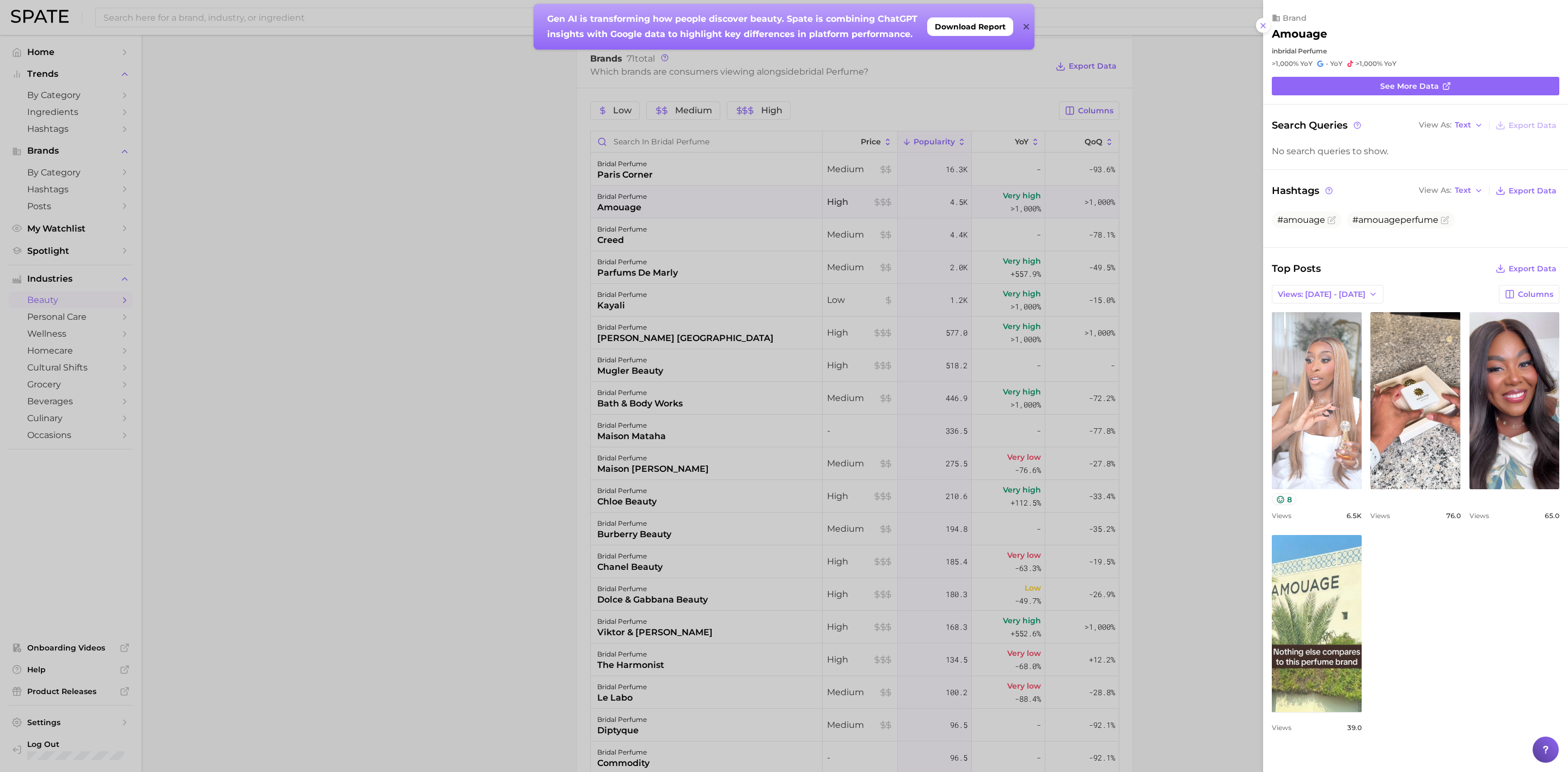
click at [1323, 420] on link "view post on TikTok" at bounding box center [1316, 400] width 90 height 177
click at [1181, 266] on div at bounding box center [784, 386] width 1568 height 772
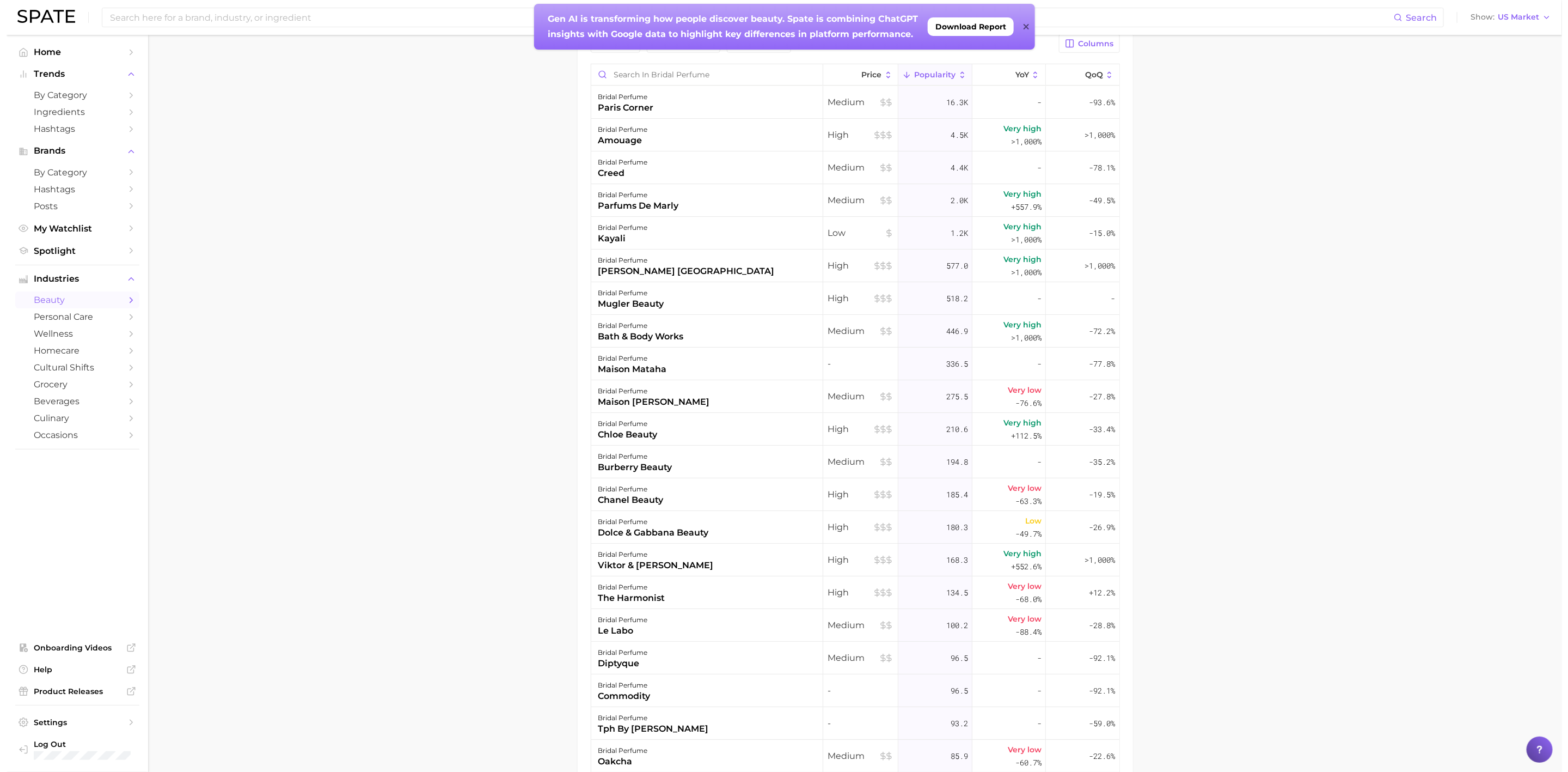
scroll to position [700, 0]
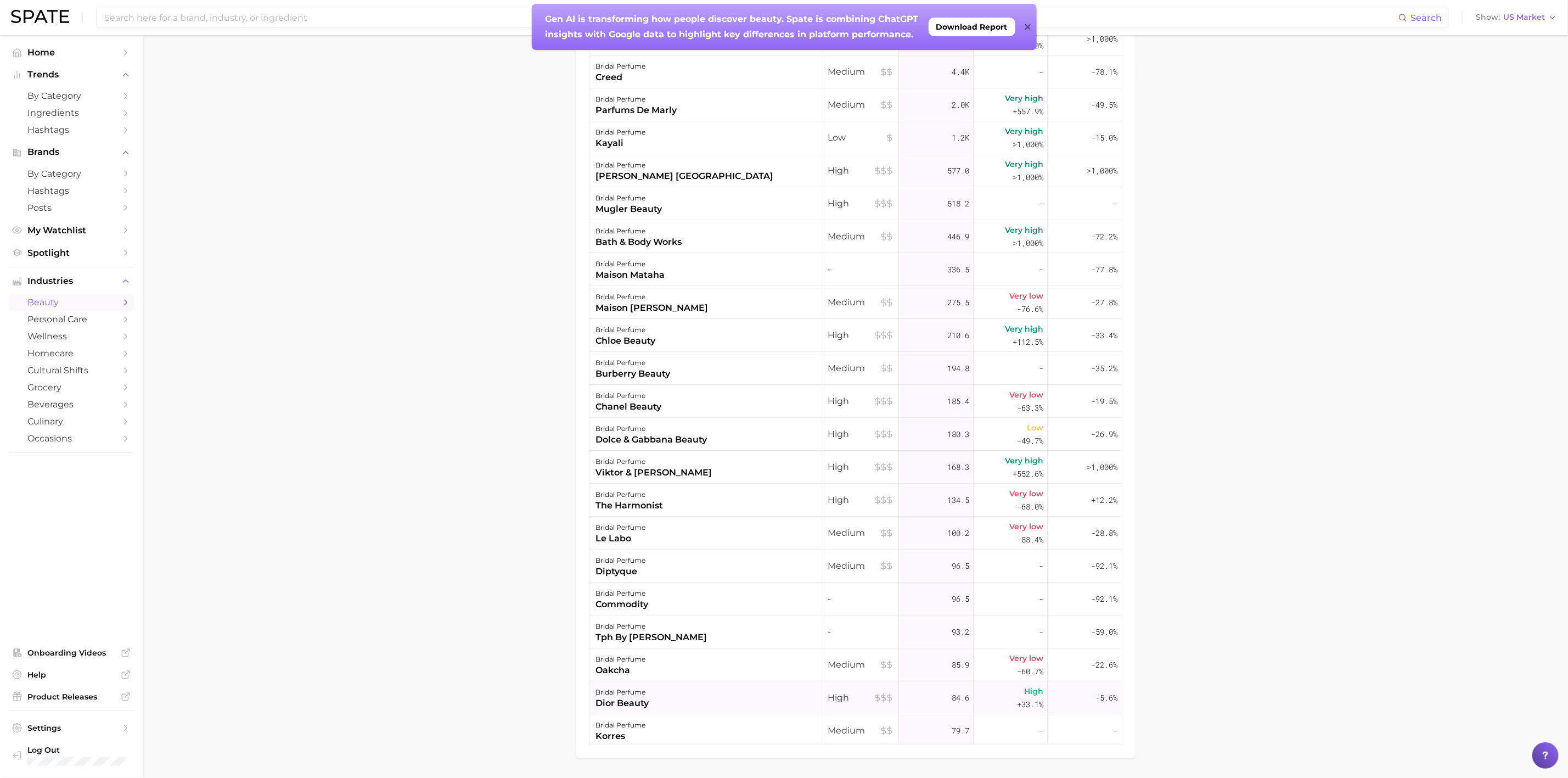
click at [640, 697] on div "bridal perfume" at bounding box center [623, 691] width 53 height 13
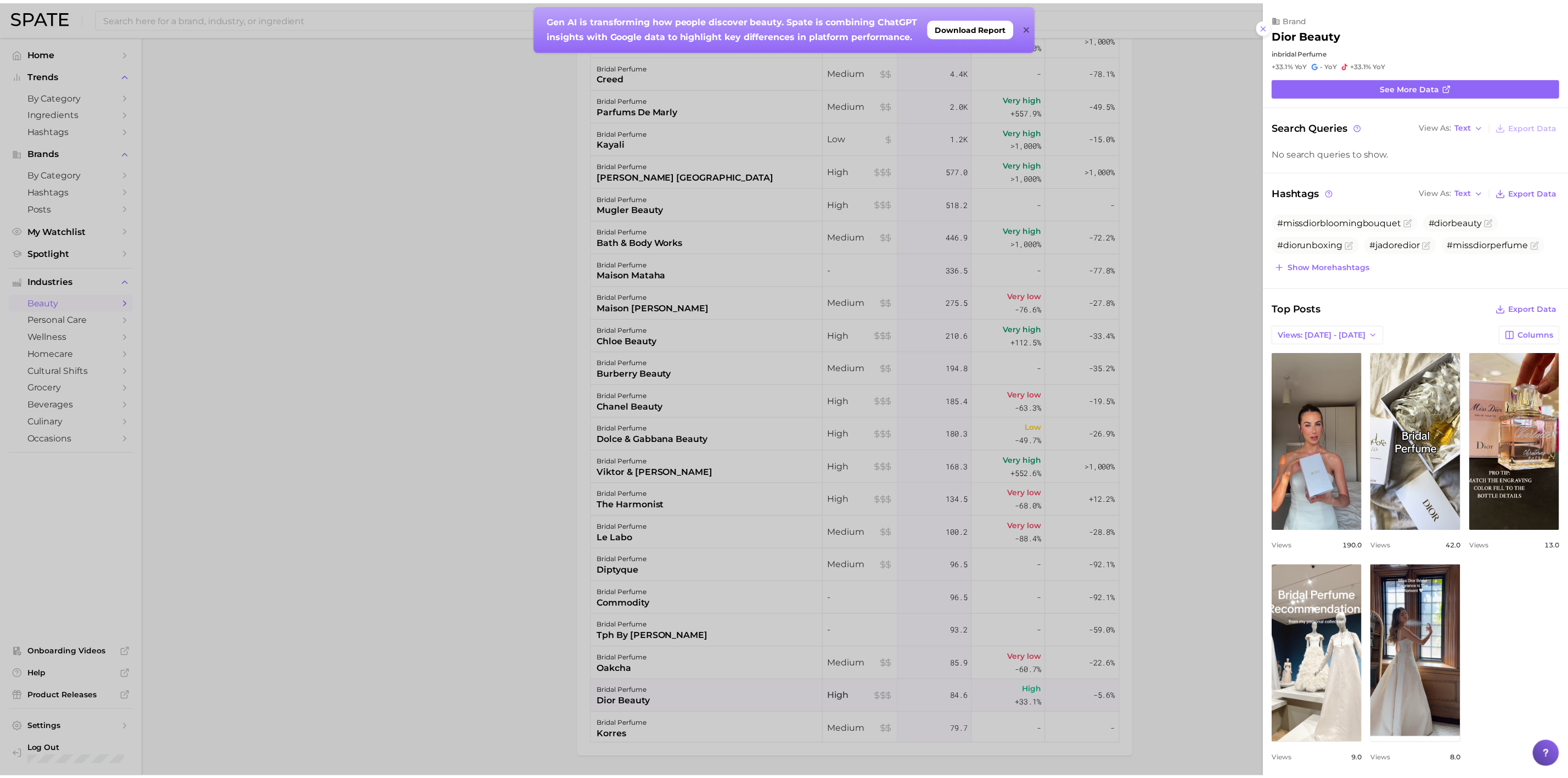
scroll to position [0, 0]
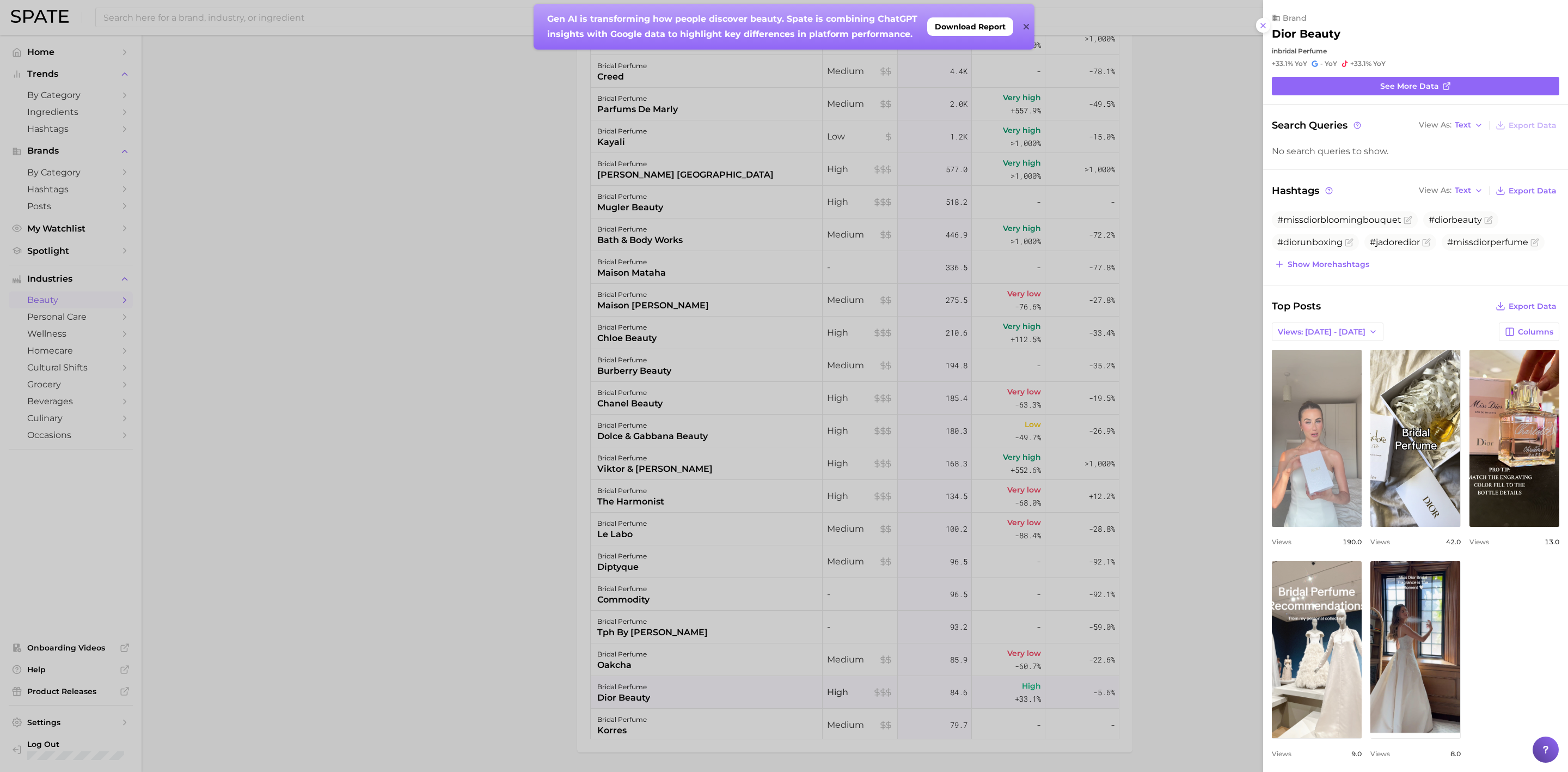
click at [1362, 437] on link "view post on TikTok" at bounding box center [1316, 438] width 90 height 177
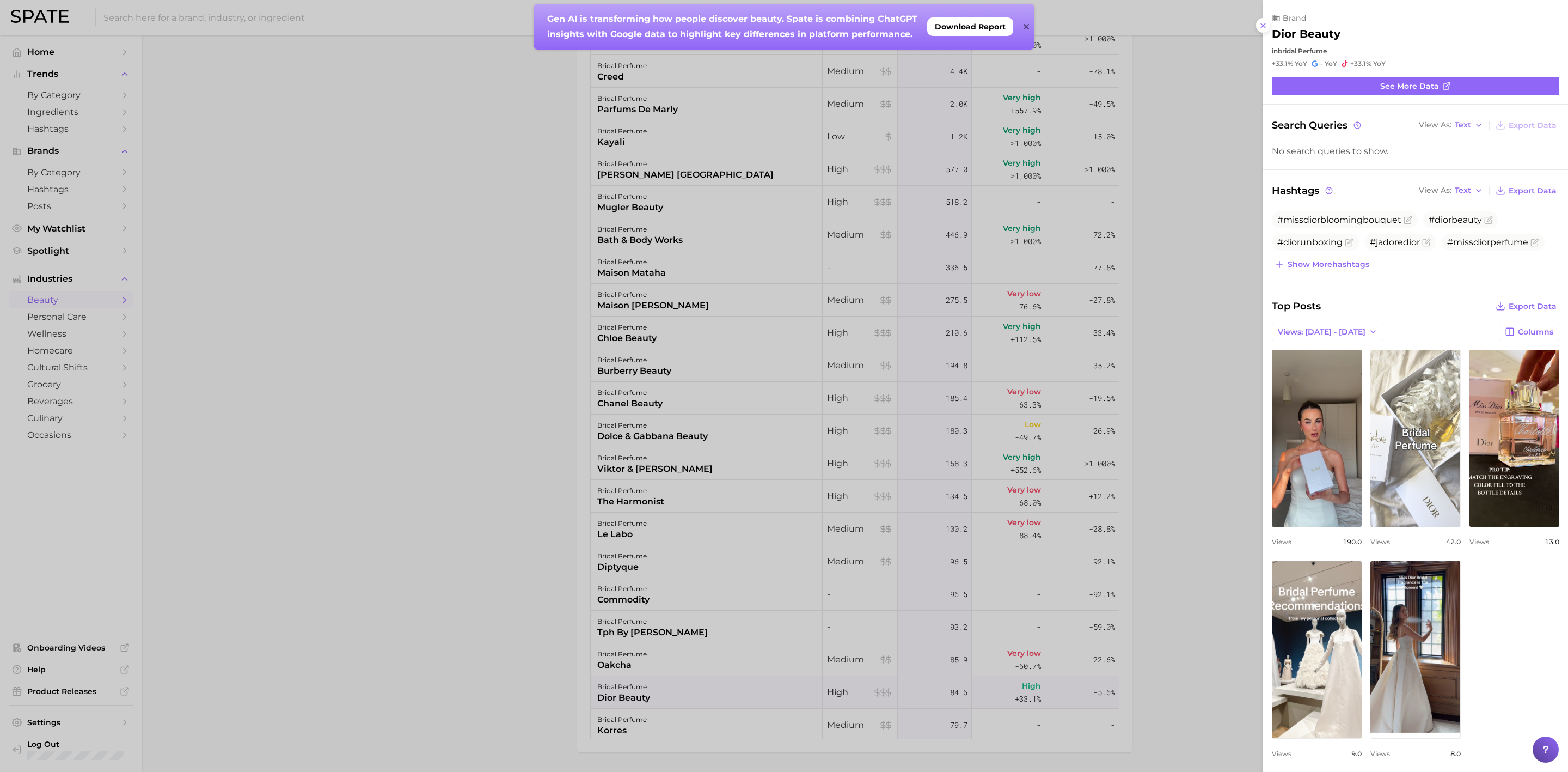
click at [1460, 456] on link "view post on TikTok" at bounding box center [1415, 438] width 90 height 177
click at [497, 425] on div at bounding box center [784, 386] width 1568 height 772
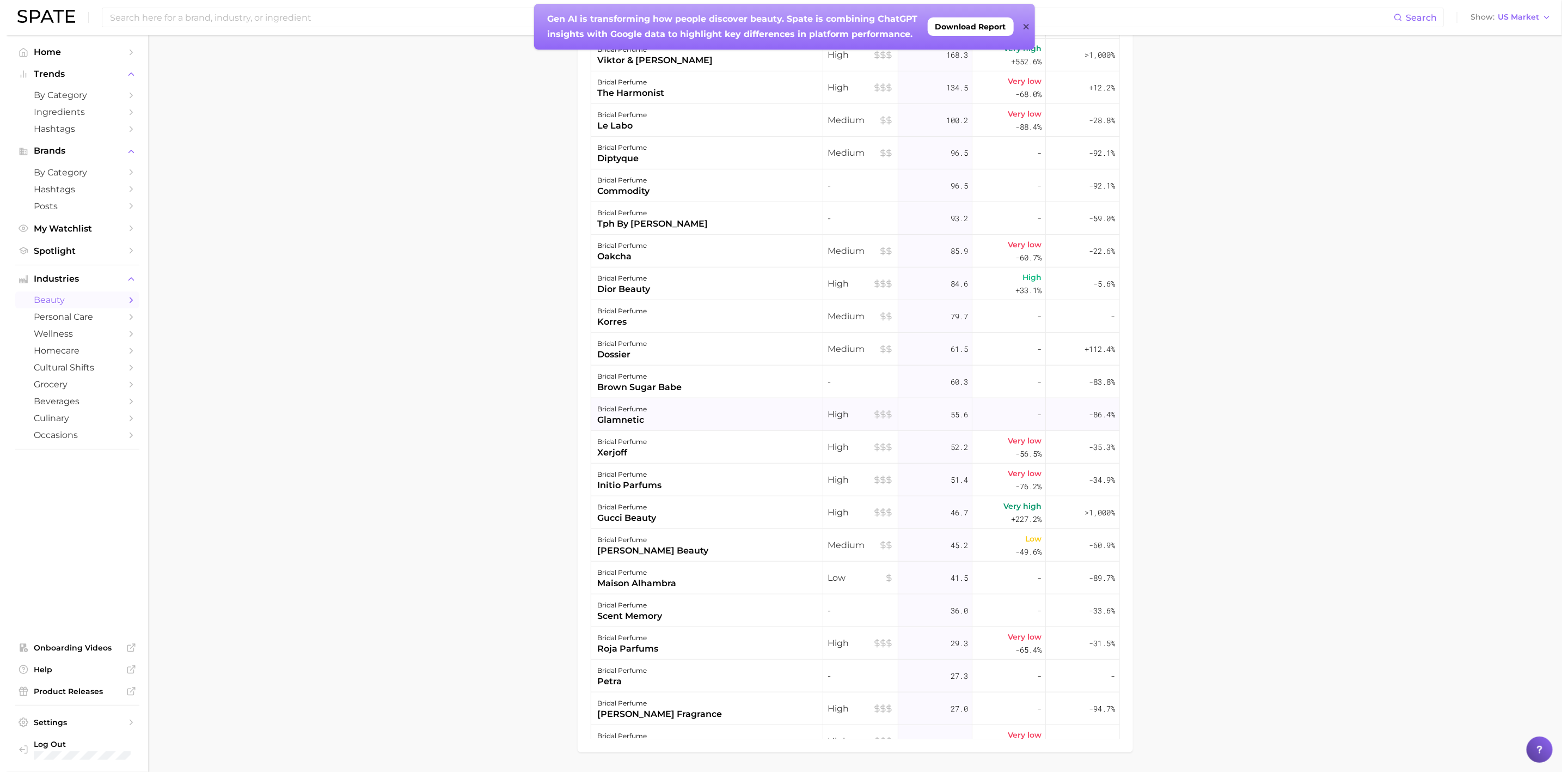
scroll to position [490, 0]
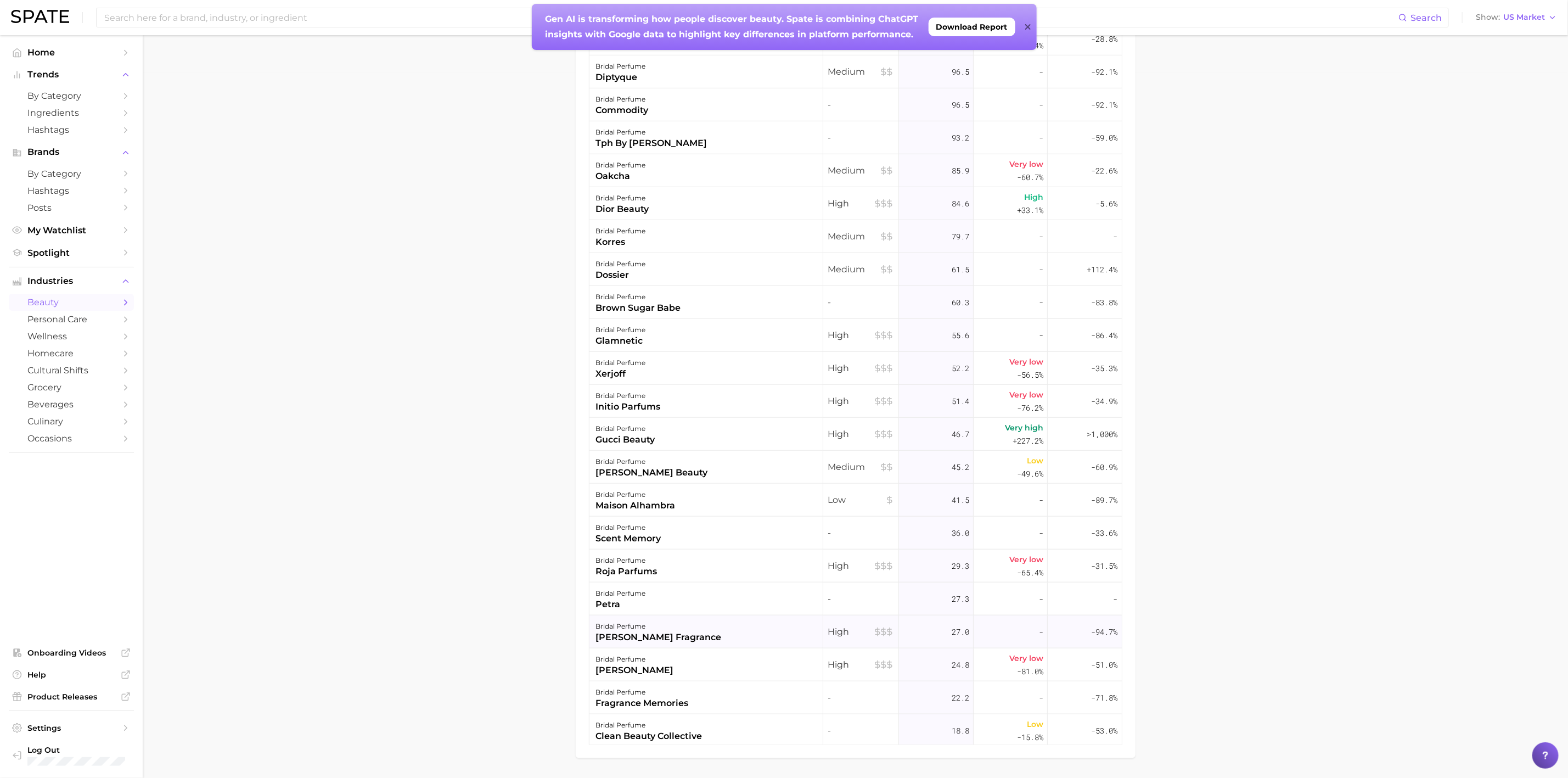
click at [736, 628] on div "bridal perfume [PERSON_NAME] fragrance" at bounding box center [707, 631] width 234 height 33
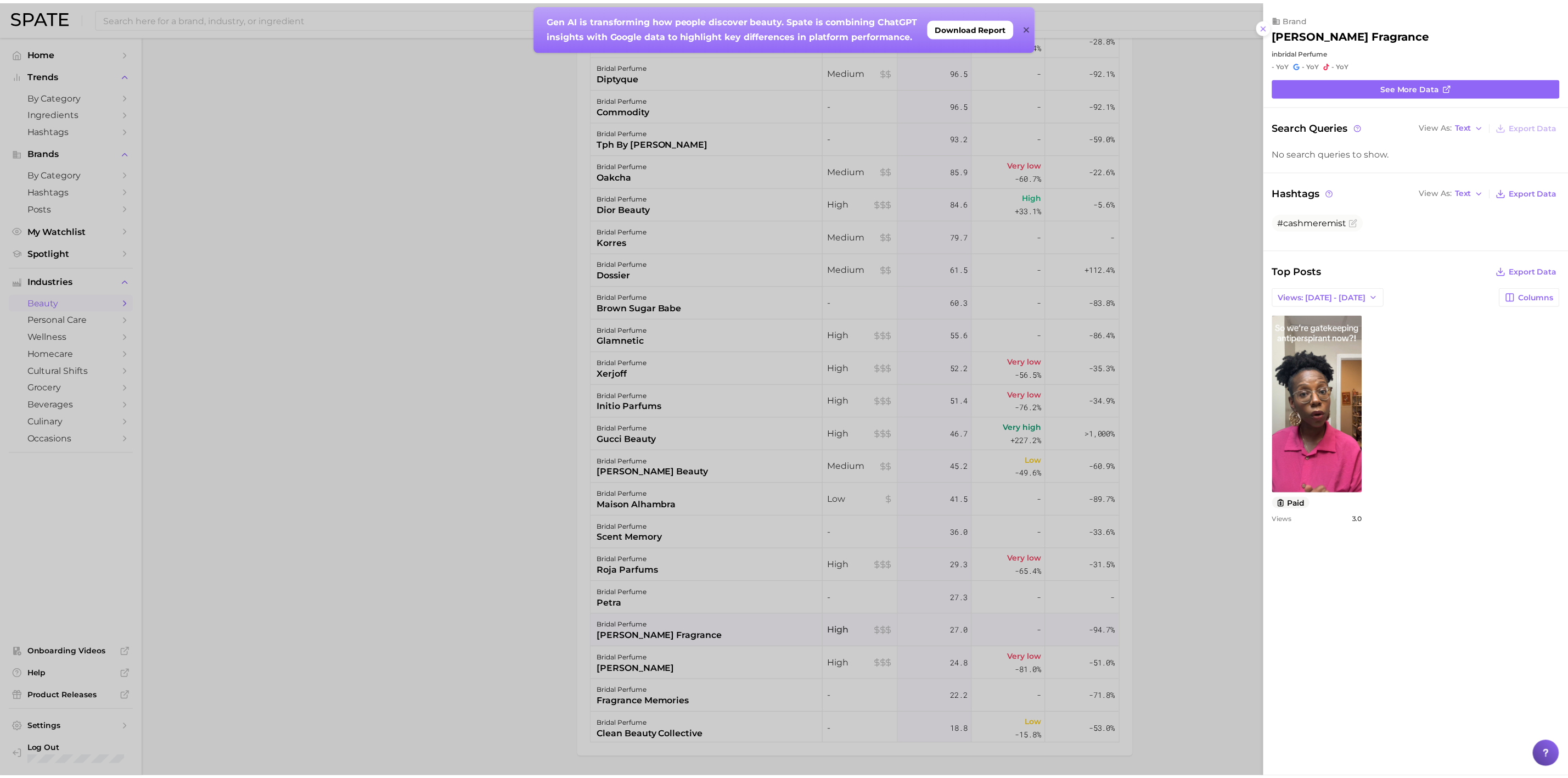
scroll to position [0, 0]
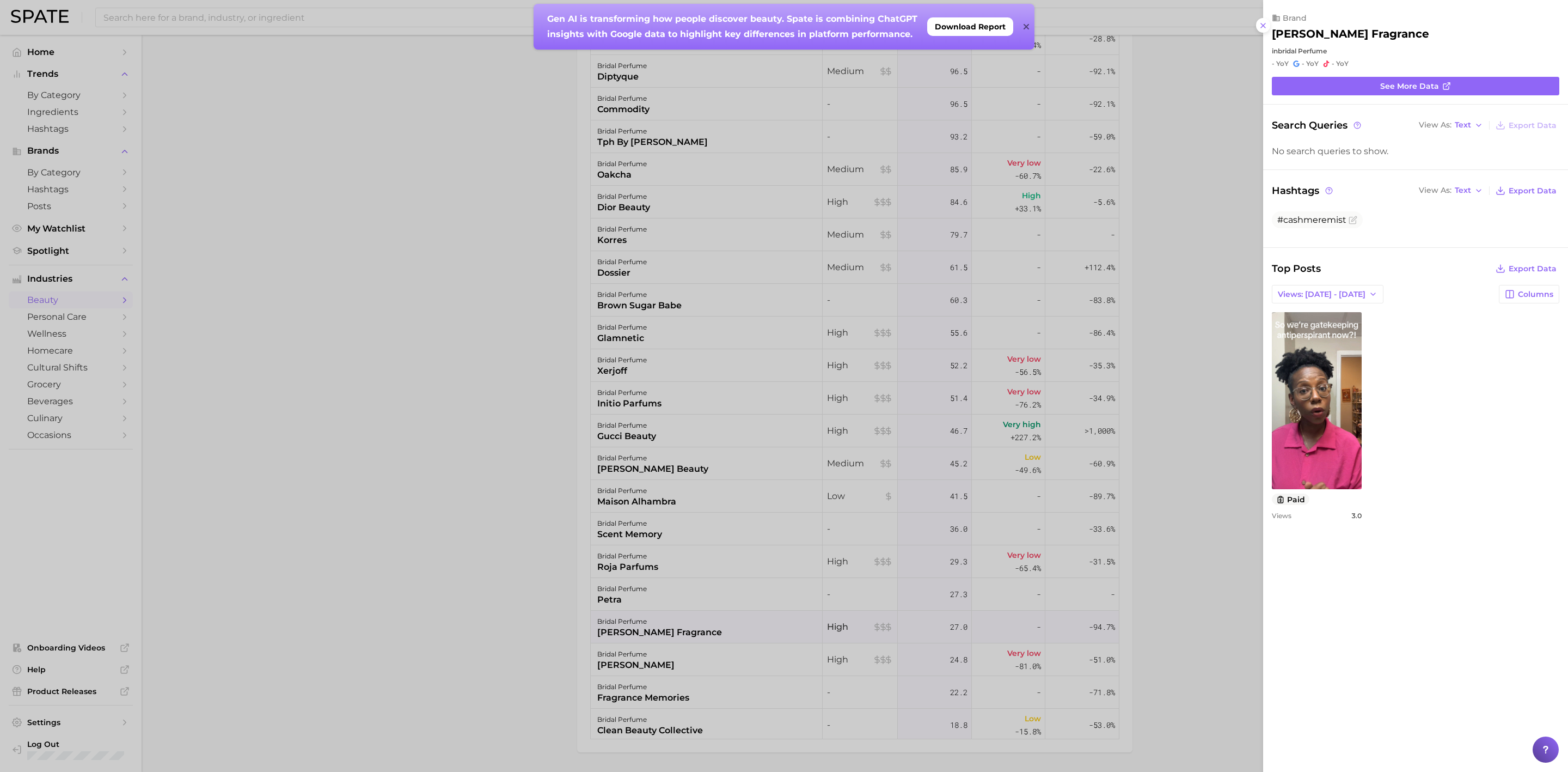
click at [380, 606] on div at bounding box center [784, 386] width 1568 height 772
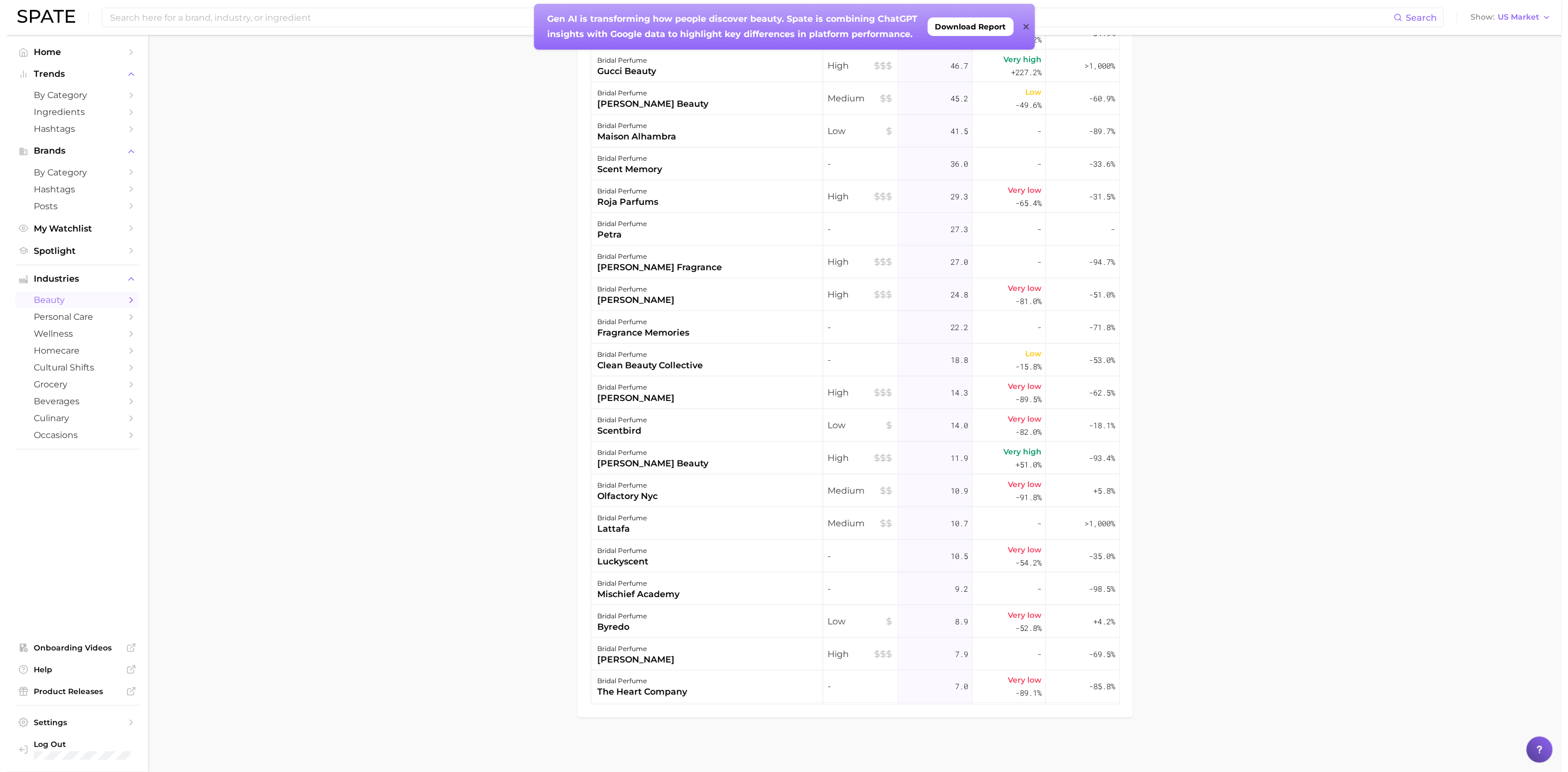
scroll to position [823, 0]
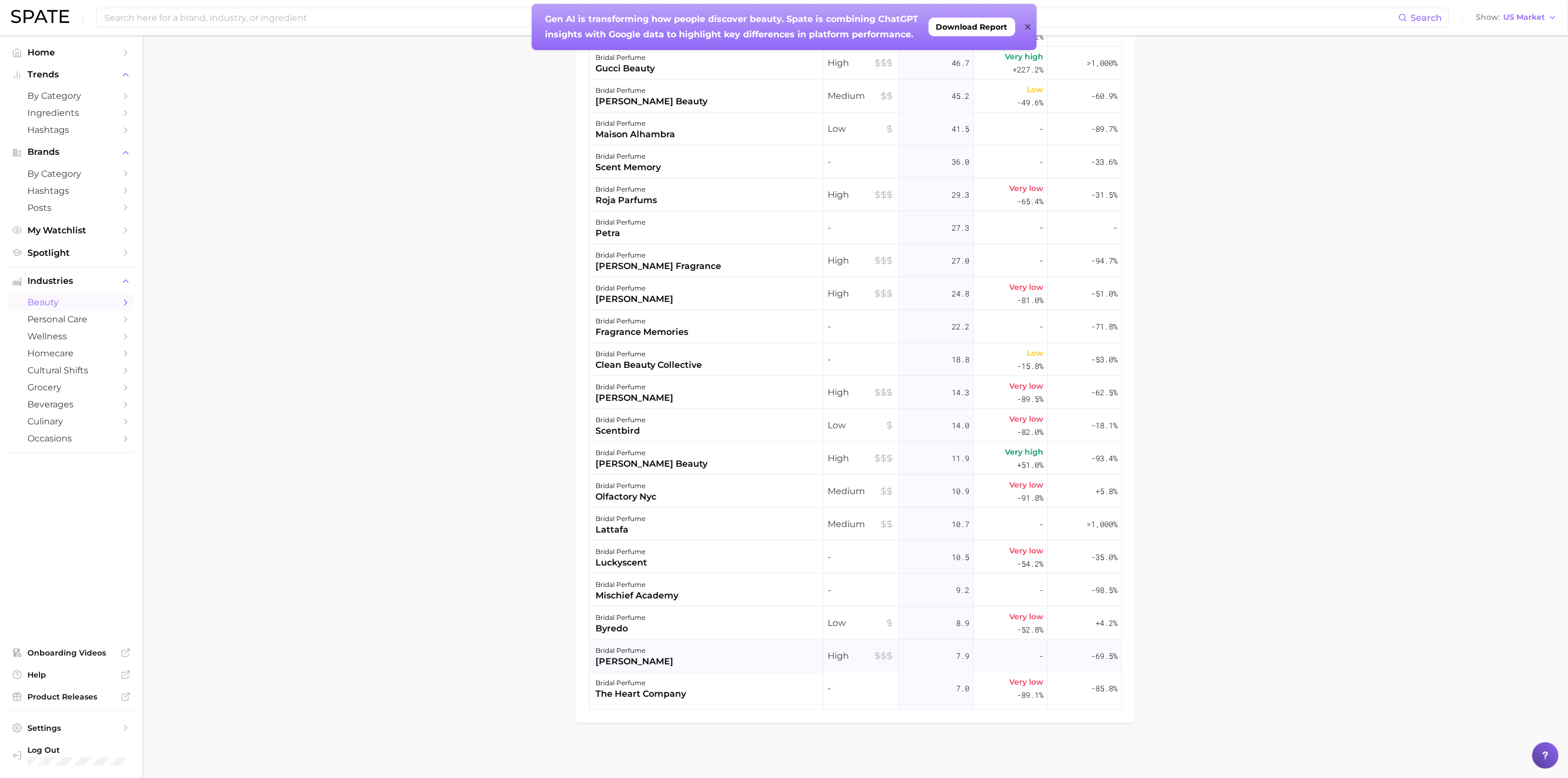
click at [652, 667] on div "[PERSON_NAME]" at bounding box center [635, 661] width 78 height 13
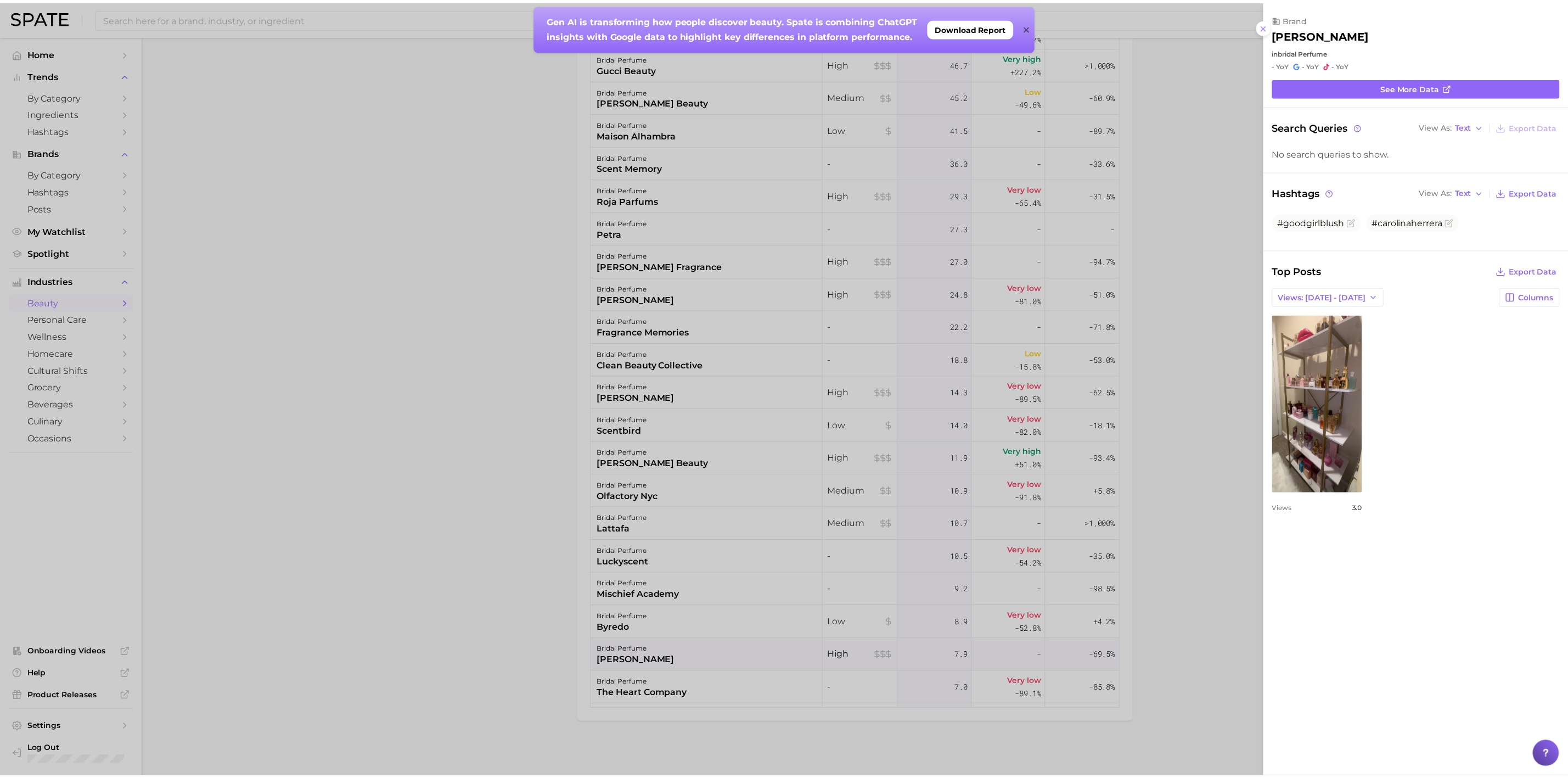
scroll to position [0, 0]
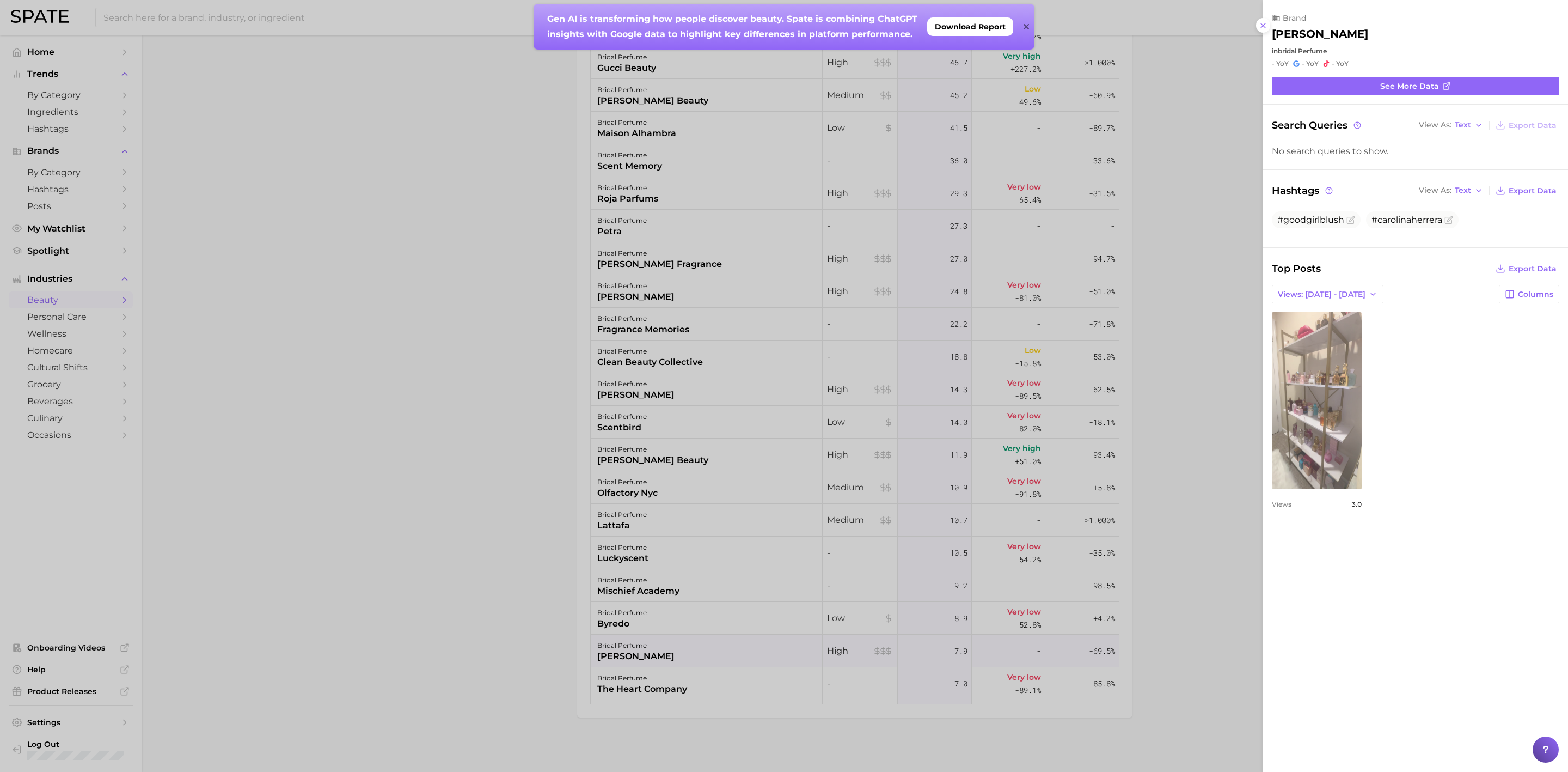
click at [1313, 415] on link "view post on TikTok" at bounding box center [1316, 400] width 90 height 177
click at [1141, 499] on div at bounding box center [784, 386] width 1568 height 772
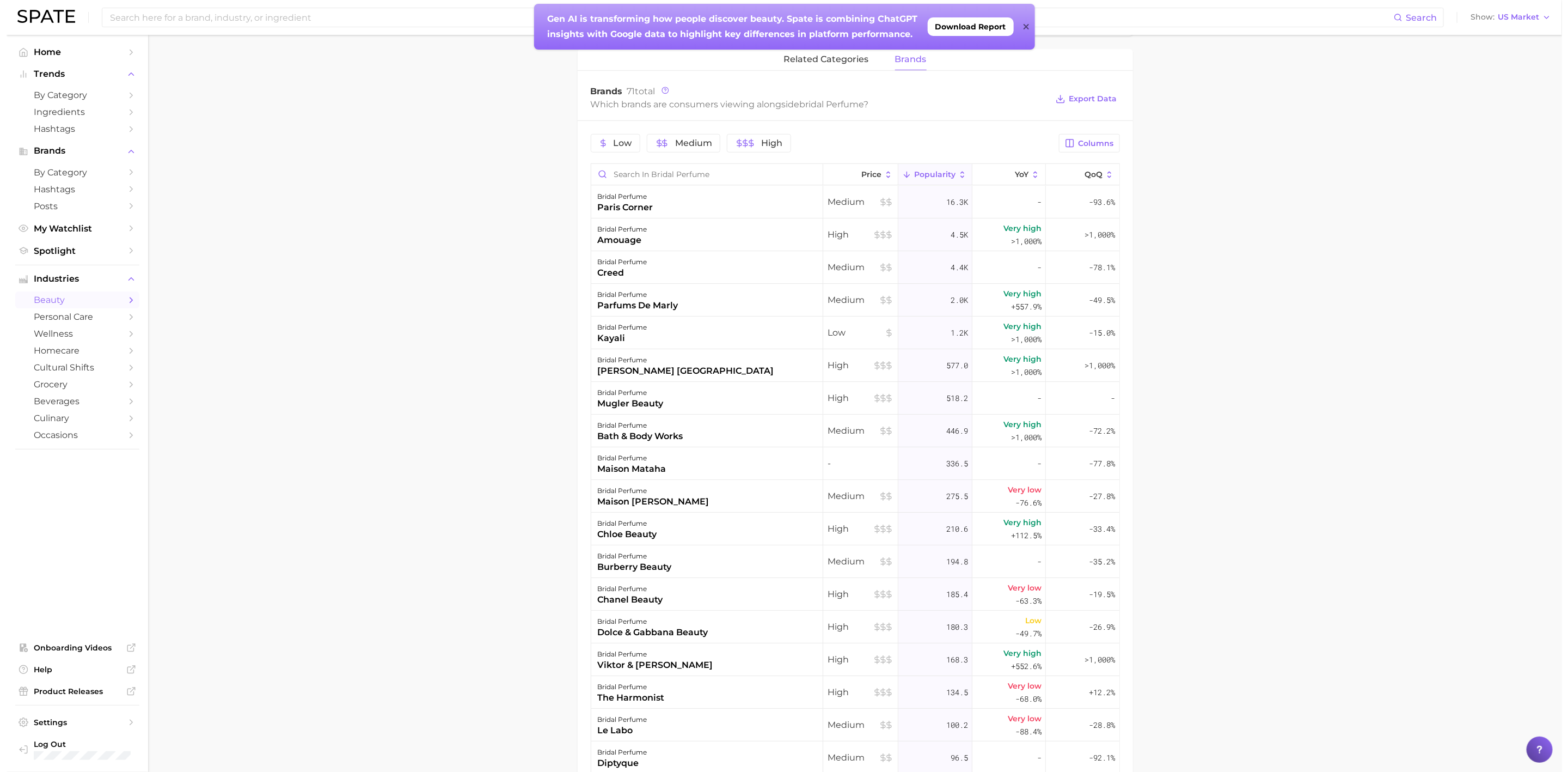
scroll to position [491, 0]
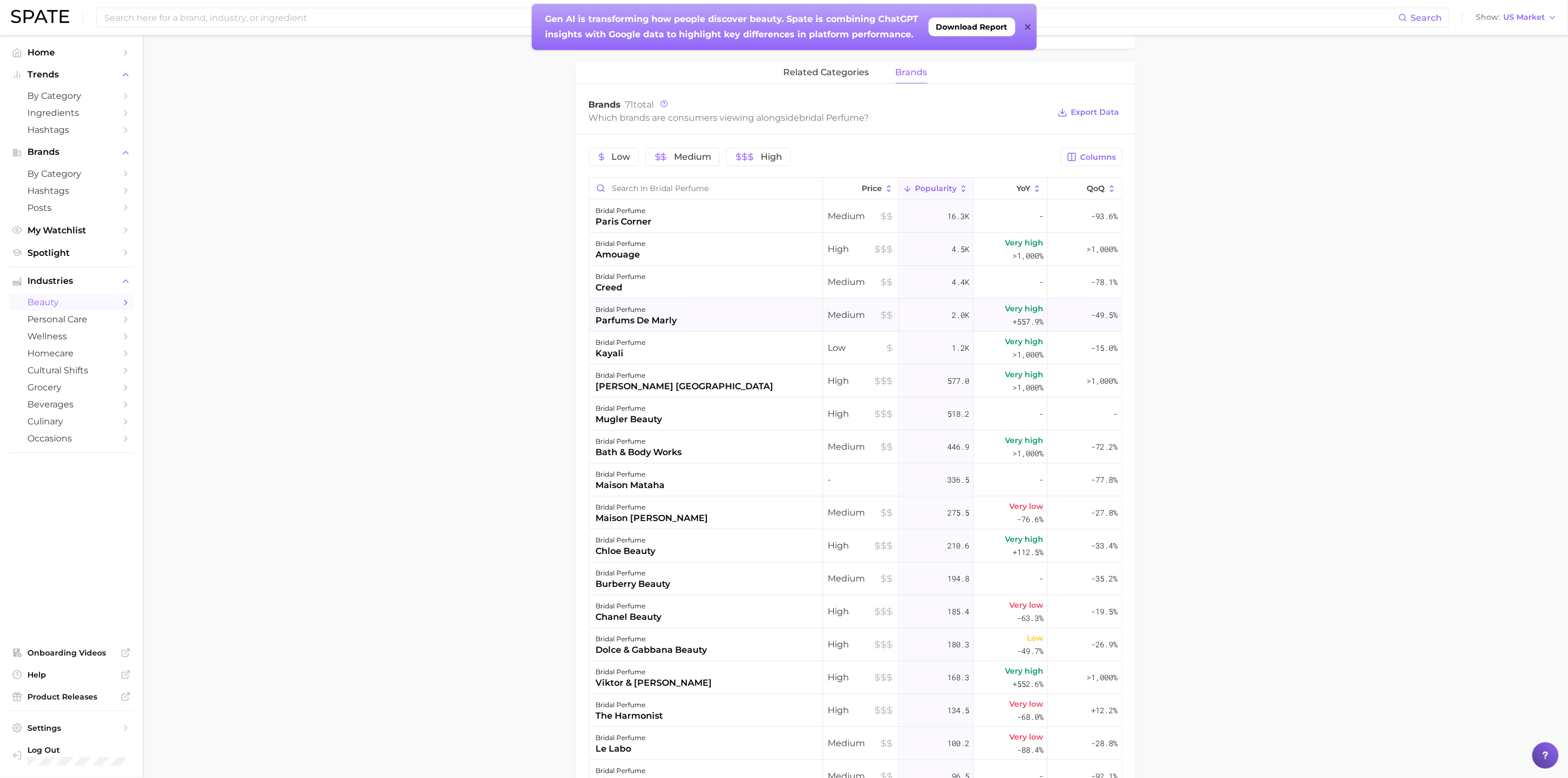
click at [741, 324] on div "bridal perfume parfums de marly" at bounding box center [707, 315] width 234 height 33
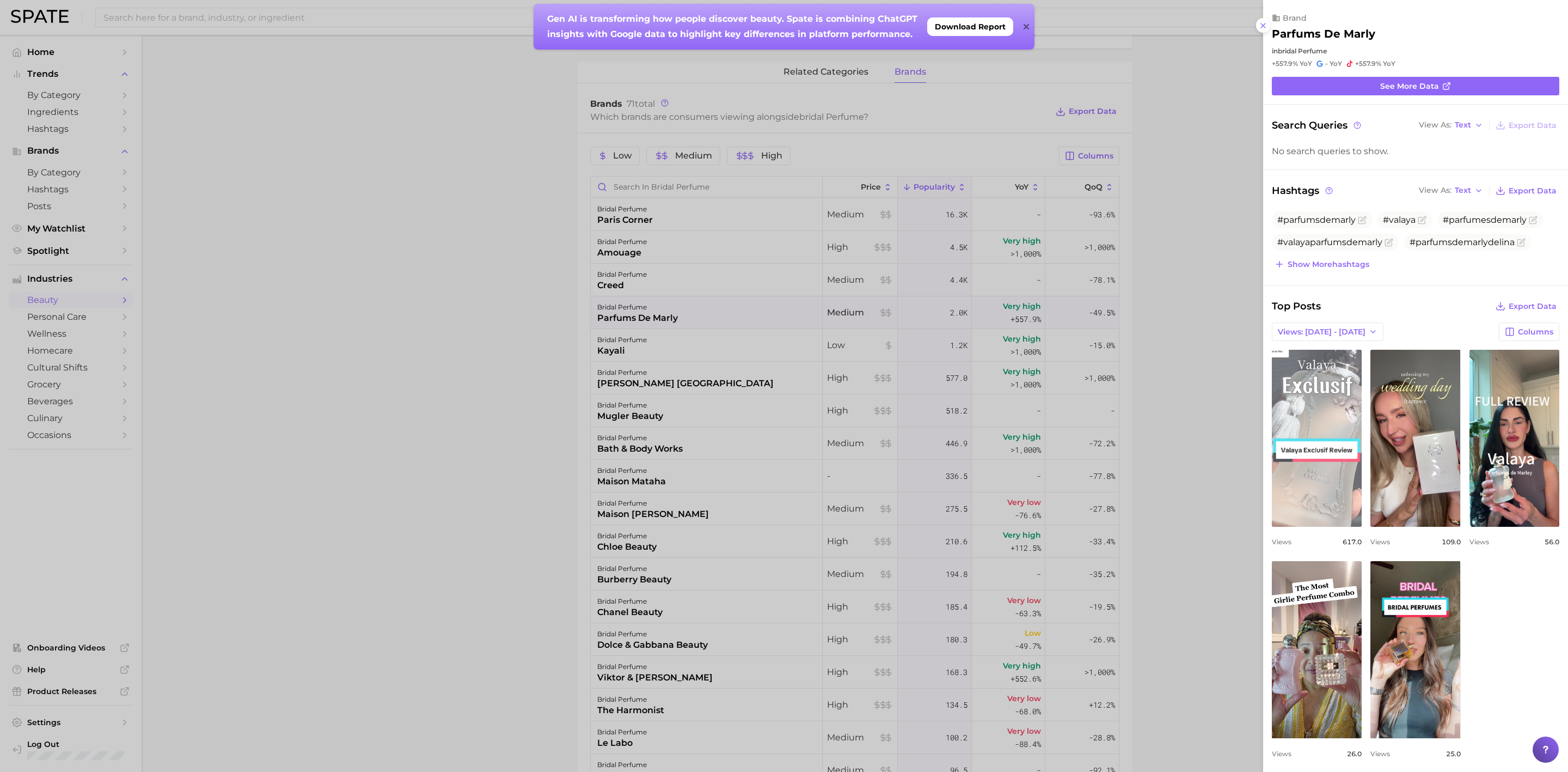
scroll to position [0, 0]
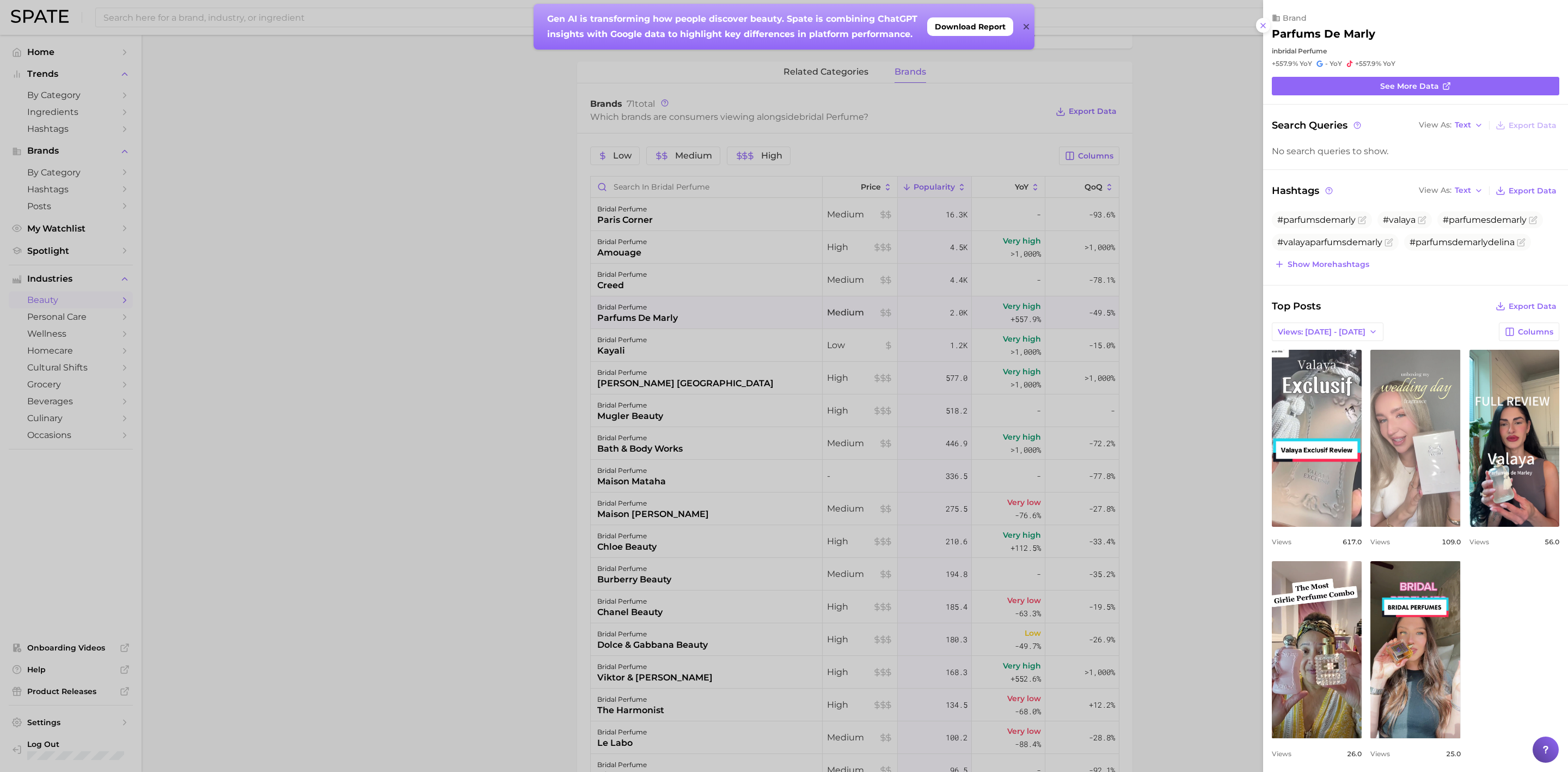
click at [1460, 439] on link "view post on TikTok" at bounding box center [1415, 438] width 90 height 177
